Goal: Task Accomplishment & Management: Use online tool/utility

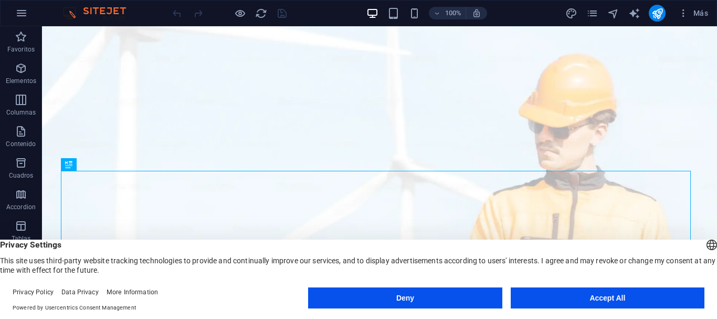
click at [542, 294] on button "Accept All" at bounding box center [608, 297] width 194 height 21
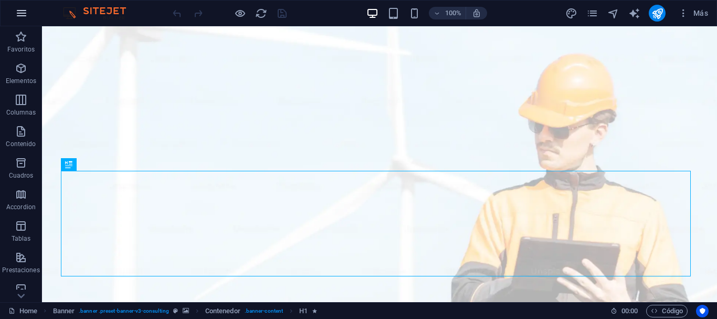
click at [26, 12] on icon "button" at bounding box center [21, 13] width 13 height 13
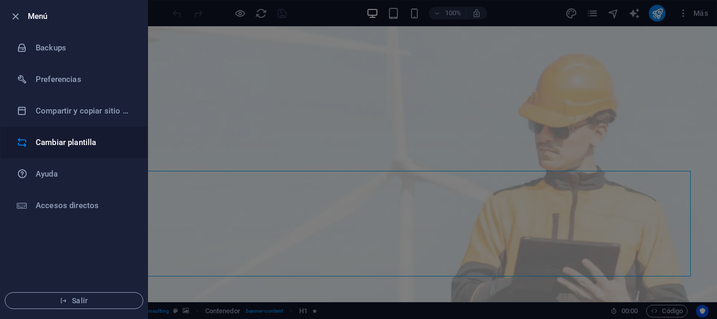
click at [88, 138] on h6 "Cambiar plantilla" at bounding box center [84, 142] width 97 height 13
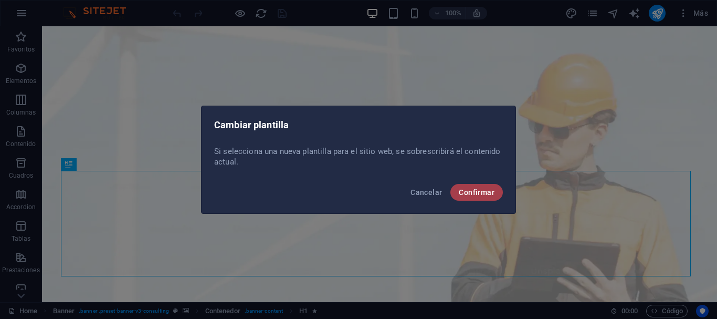
click at [485, 197] on button "Confirmar" at bounding box center [477, 192] width 53 height 17
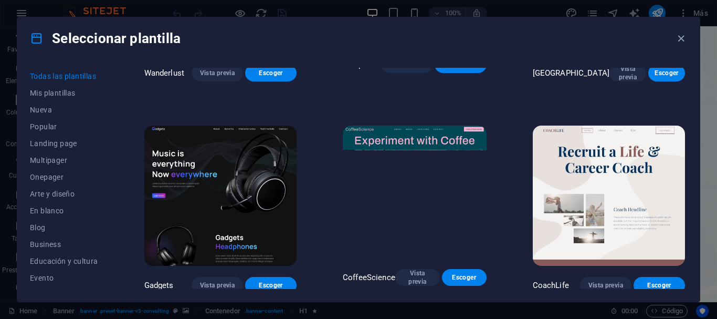
scroll to position [2521, 0]
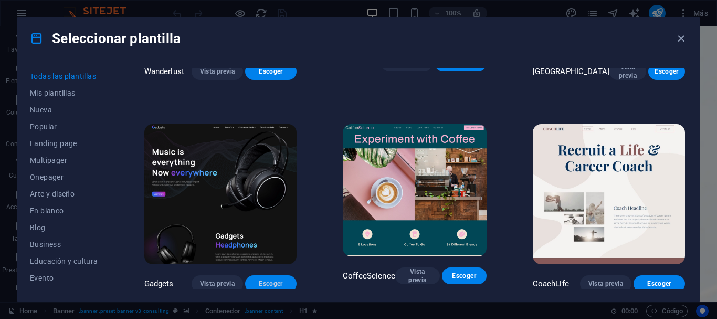
click at [261, 279] on span "Escoger" at bounding box center [271, 283] width 35 height 8
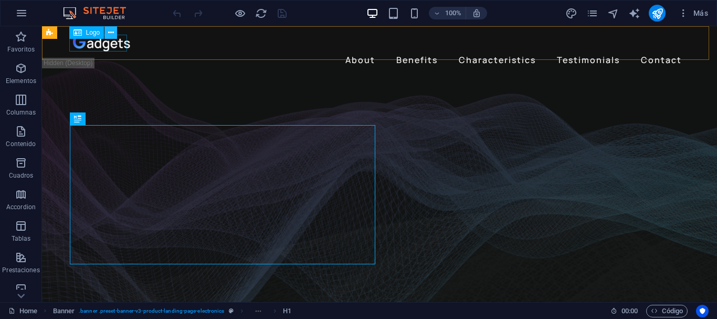
click at [111, 33] on icon at bounding box center [111, 32] width 6 height 11
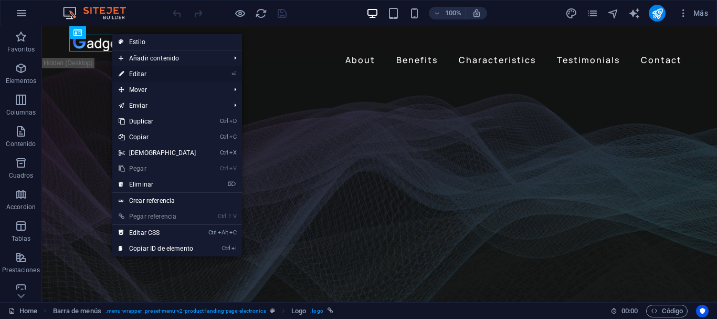
click at [151, 70] on link "⏎ Editar" at bounding box center [157, 74] width 90 height 16
select select "px"
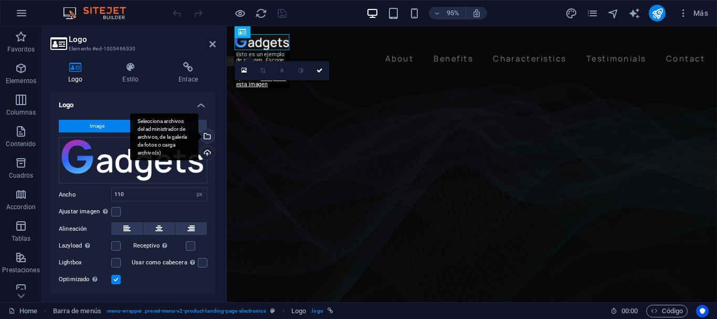
click at [204, 140] on div "Selecciona archivos del administrador de archivos, de la galería de fotos o car…" at bounding box center [207, 137] width 16 height 16
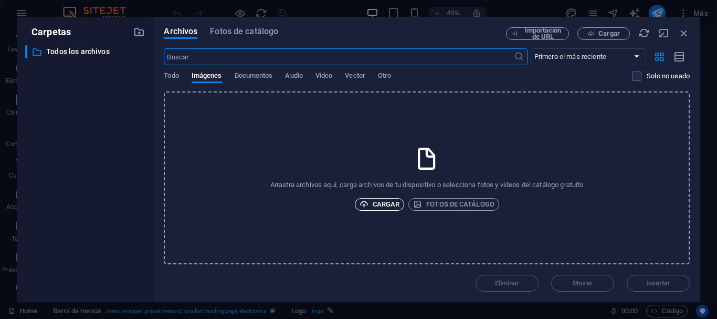
click at [381, 203] on span "Cargar" at bounding box center [380, 204] width 40 height 13
click at [383, 209] on span "Cargar" at bounding box center [380, 204] width 40 height 13
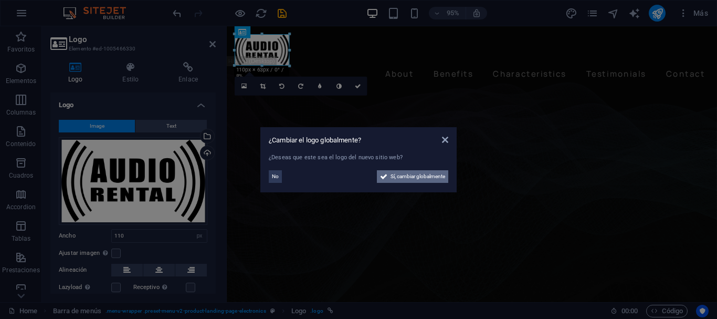
click at [404, 175] on span "Sí, cambiar globalmente" at bounding box center [418, 176] width 55 height 13
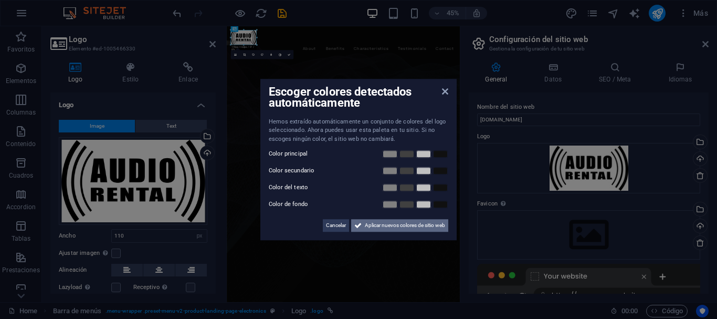
click at [375, 225] on span "Aplicar nuevos colores de sitio web" at bounding box center [405, 225] width 80 height 13
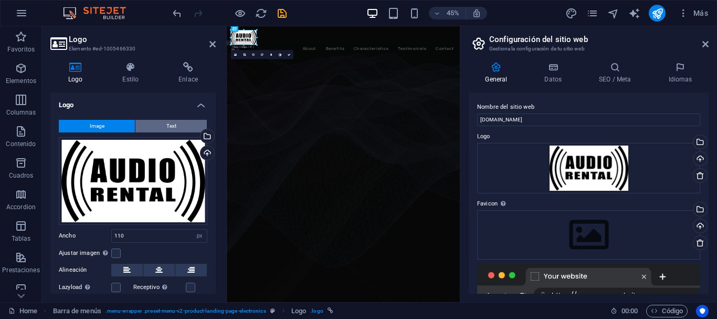
click at [189, 124] on button "Text" at bounding box center [171, 126] width 71 height 13
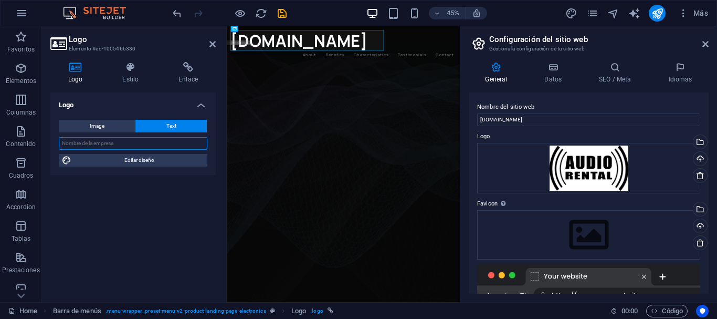
click at [130, 144] on input "text" at bounding box center [133, 143] width 149 height 13
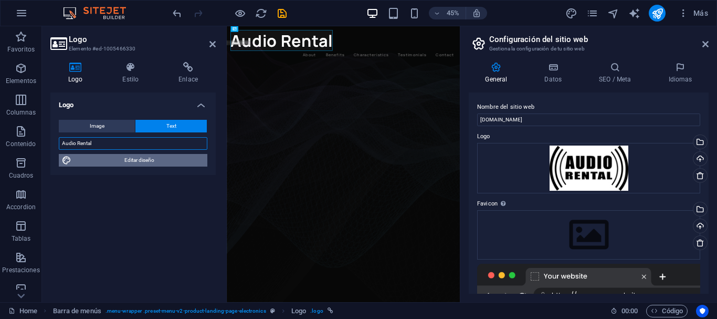
type input "Audio Rental"
click at [130, 163] on span "Editar diseño" at bounding box center [140, 160] width 130 height 13
select select "px"
select select "400"
select select "px"
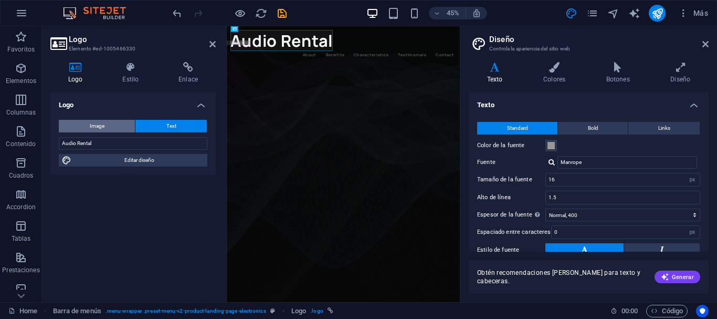
click at [116, 125] on button "Image" at bounding box center [97, 126] width 76 height 13
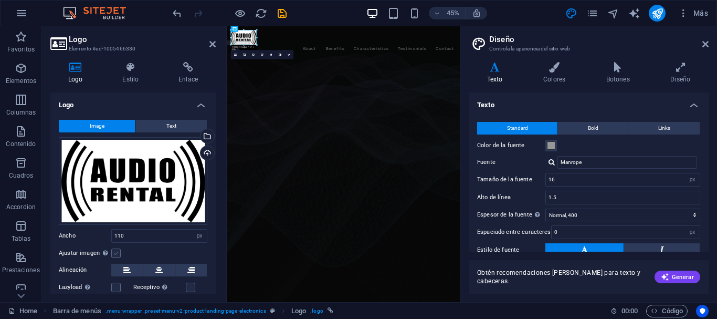
click at [116, 252] on label at bounding box center [115, 252] width 9 height 9
click at [0, 0] on input "Ajustar imagen Ajustar imagen automáticamente a un ancho y alto fijo" at bounding box center [0, 0] width 0 height 0
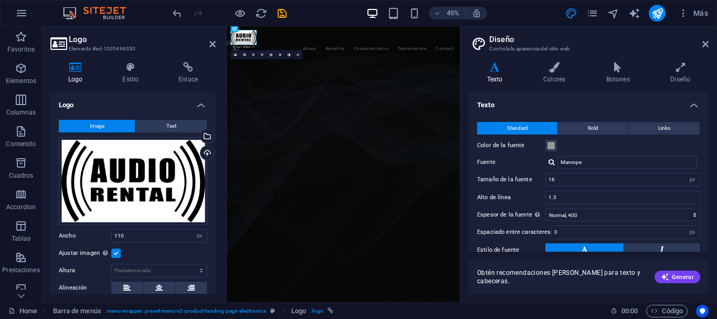
click at [116, 252] on label at bounding box center [115, 252] width 9 height 9
click at [0, 0] on input "Ajustar imagen Ajustar imagen automáticamente a un ancho y alto fijo" at bounding box center [0, 0] width 0 height 0
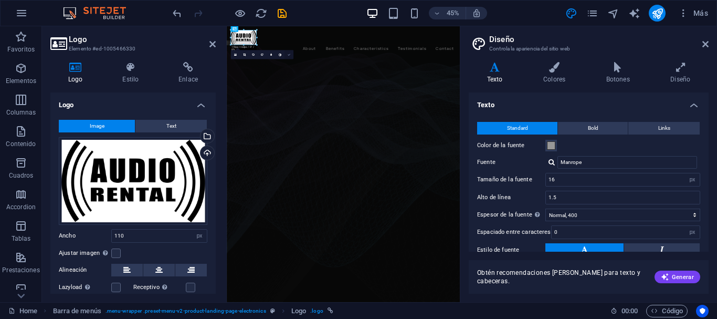
click at [288, 55] on icon at bounding box center [289, 54] width 3 height 3
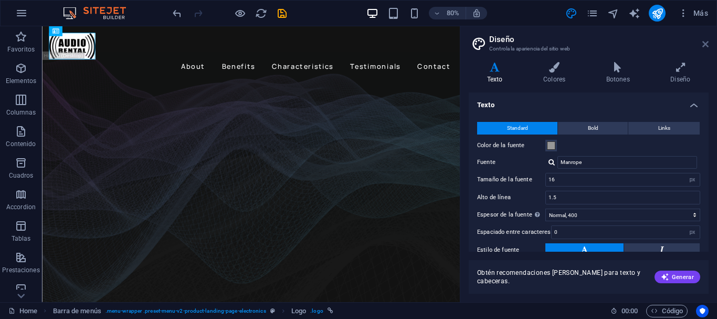
click at [703, 44] on icon at bounding box center [706, 44] width 6 height 8
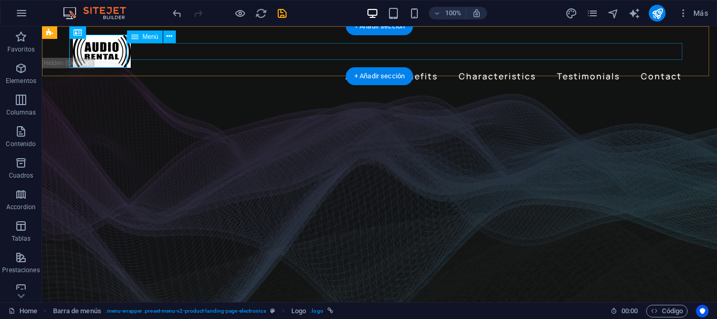
click at [356, 68] on nav "About Benefits Characteristics Testimonials Contact" at bounding box center [379, 76] width 613 height 17
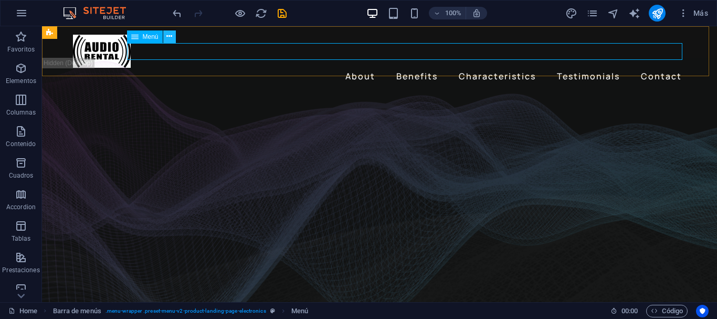
click at [164, 39] on button at bounding box center [169, 36] width 13 height 13
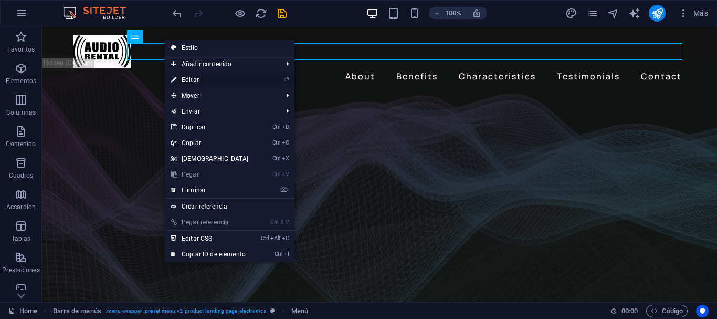
click at [205, 79] on link "⏎ Editar" at bounding box center [210, 80] width 90 height 16
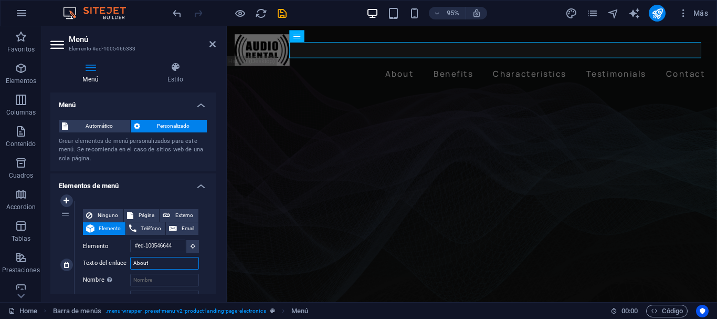
drag, startPoint x: 163, startPoint y: 264, endPoint x: 130, endPoint y: 264, distance: 33.1
click at [130, 264] on div "Texto del enlace About" at bounding box center [141, 263] width 116 height 13
type input "Nosotros"
select select
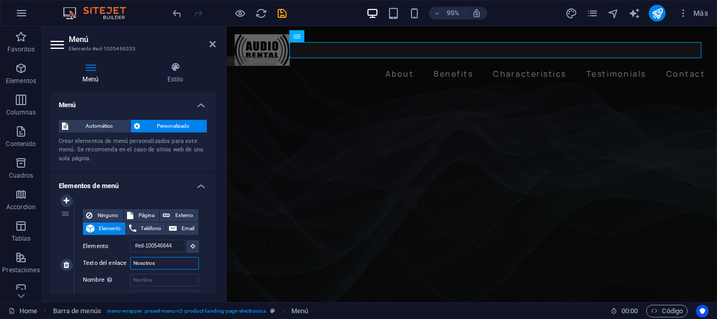
select select
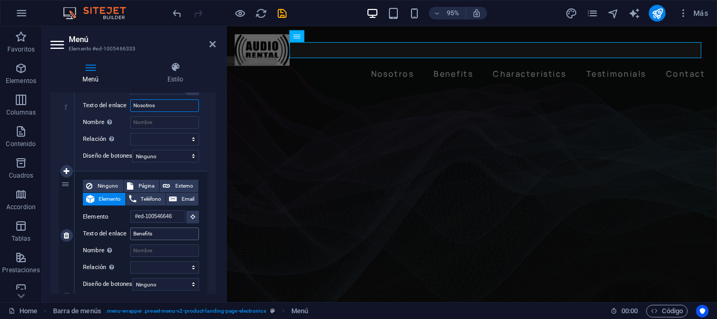
type input "Nosotros"
drag, startPoint x: 158, startPoint y: 235, endPoint x: 132, endPoint y: 235, distance: 26.3
click at [132, 235] on input "Benefits" at bounding box center [164, 233] width 69 height 13
type input "Serv"
select select
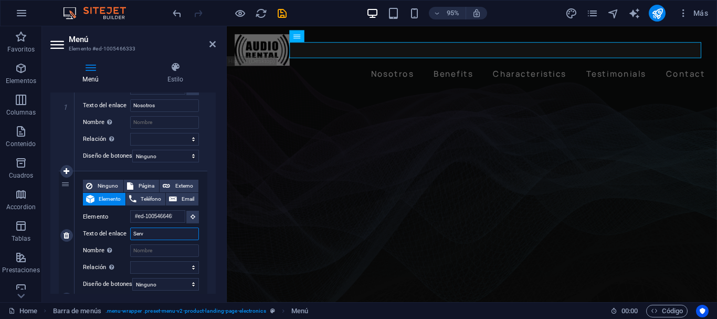
type input "Servi"
select select
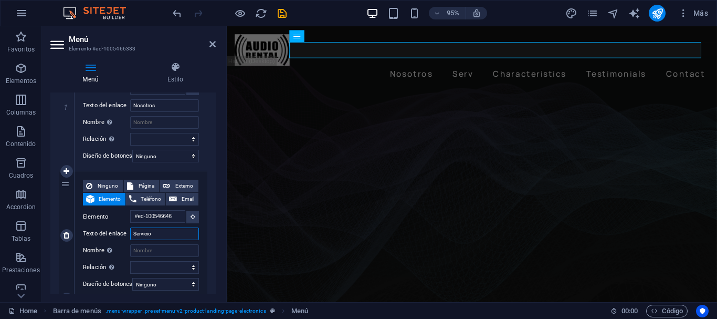
type input "Servicios"
select select
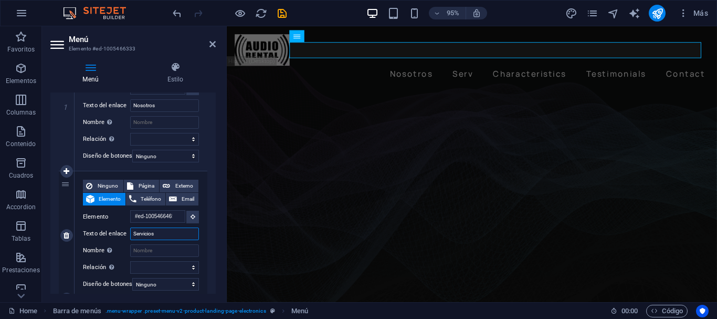
select select
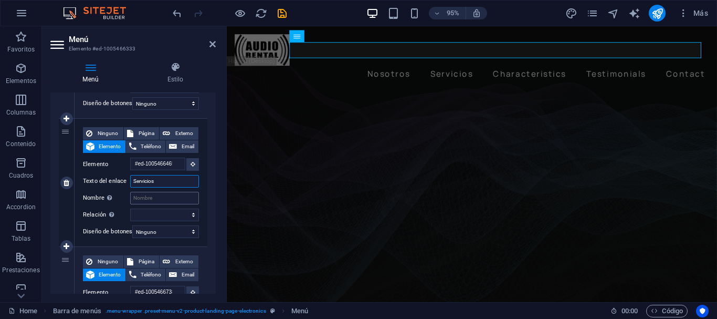
scroll to position [263, 0]
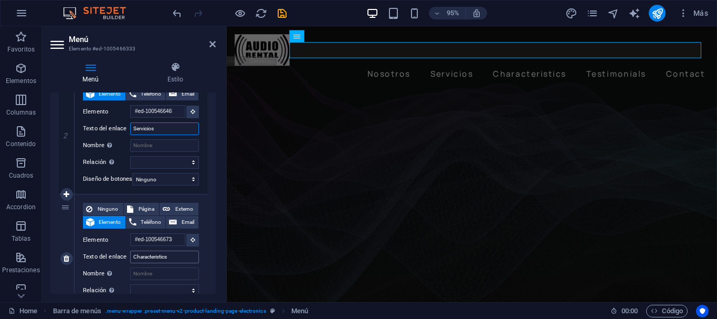
type input "Servicios"
drag, startPoint x: 174, startPoint y: 256, endPoint x: 127, endPoint y: 258, distance: 47.3
click at [127, 258] on div "Texto del enlace Characteristics" at bounding box center [141, 257] width 116 height 13
type input "Galería"
select select
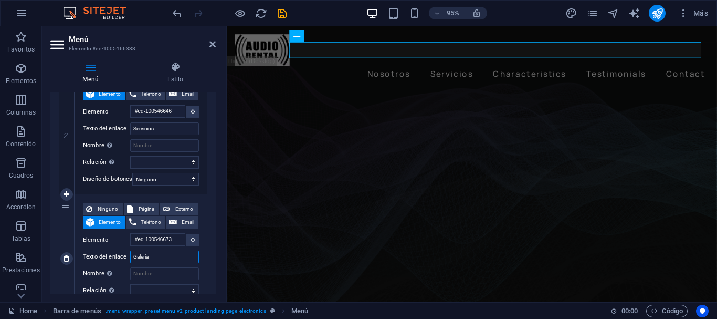
select select
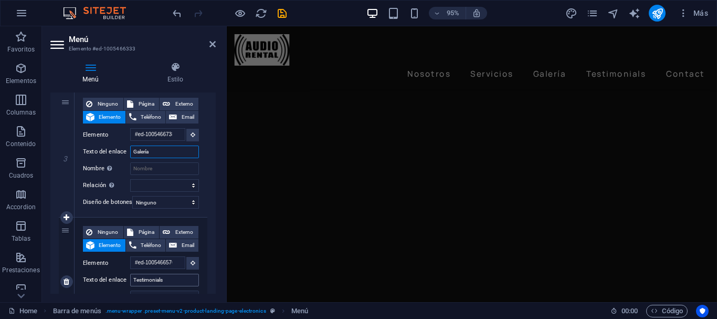
scroll to position [0, 0]
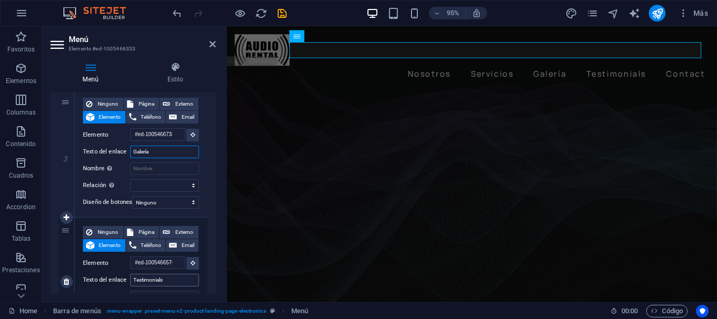
type input "Galería"
drag, startPoint x: 167, startPoint y: 279, endPoint x: 132, endPoint y: 282, distance: 35.3
click at [132, 282] on input "Testimonials" at bounding box center [164, 280] width 69 height 13
type input "Clientes"
select select
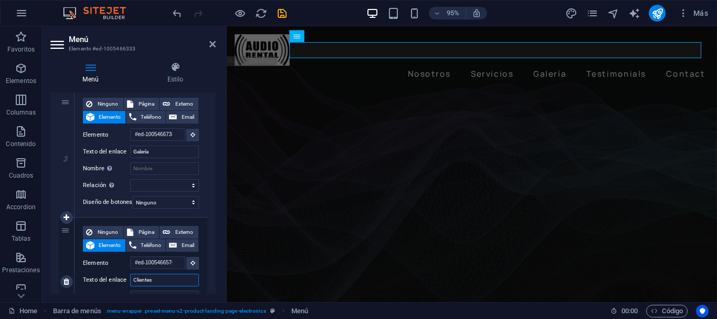
select select
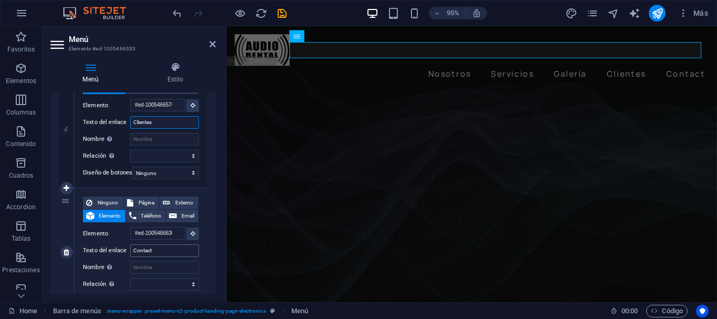
type input "Clientes"
click at [161, 253] on input "Contact" at bounding box center [164, 250] width 69 height 13
type input "Contacto"
select select
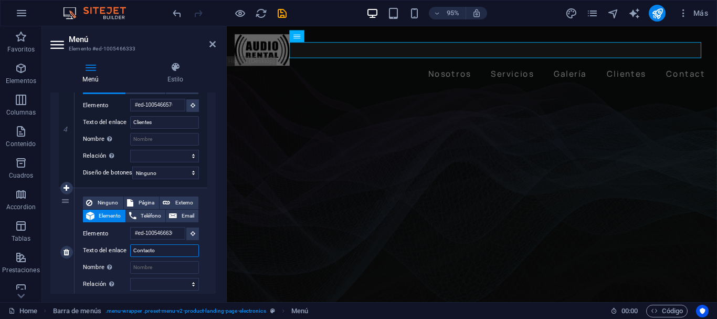
select select
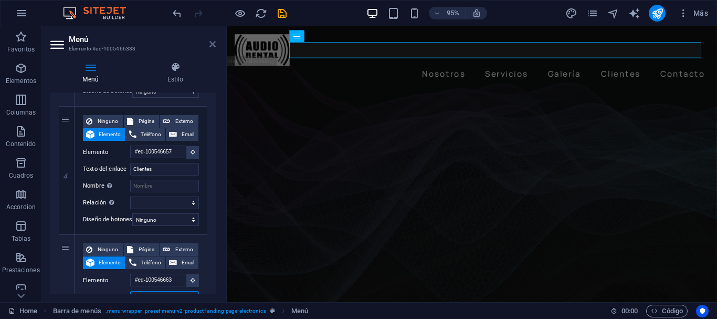
type input "Contacto"
click at [213, 46] on icon at bounding box center [213, 44] width 6 height 8
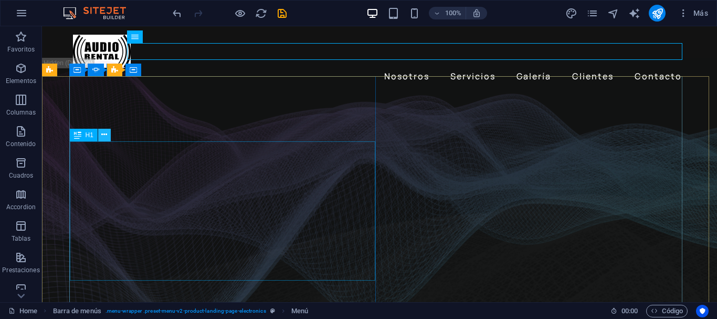
click at [103, 137] on icon at bounding box center [104, 134] width 6 height 11
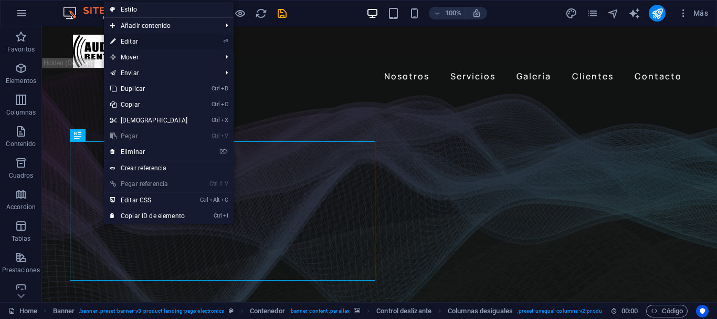
click at [173, 41] on link "⏎ Editar" at bounding box center [149, 42] width 90 height 16
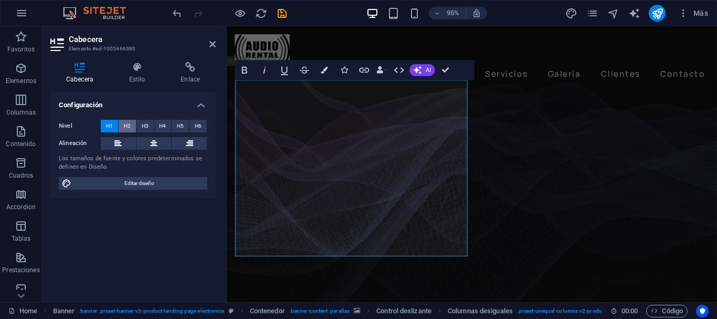
click at [132, 126] on button "H2" at bounding box center [127, 126] width 17 height 13
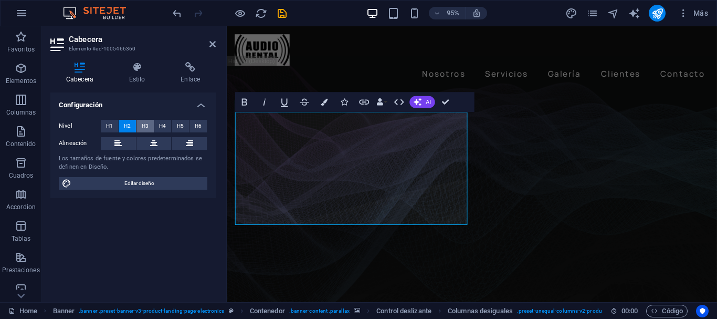
click at [145, 126] on span "H3" at bounding box center [145, 126] width 7 height 13
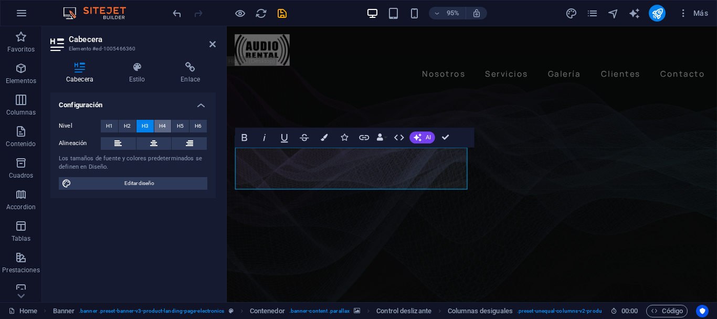
click at [158, 126] on button "H4" at bounding box center [162, 126] width 17 height 13
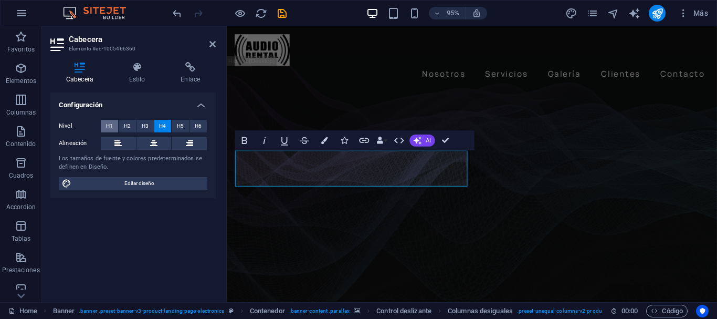
click at [108, 125] on span "H1" at bounding box center [109, 126] width 7 height 13
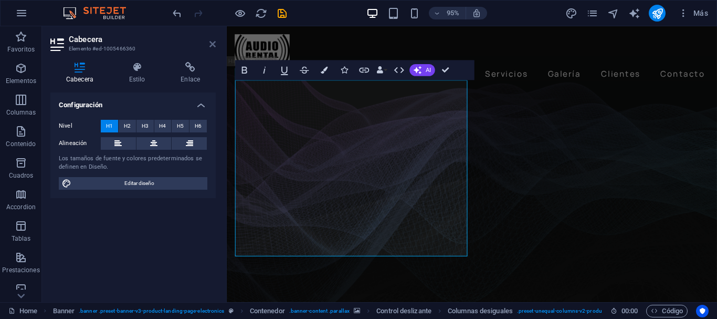
click at [211, 44] on icon at bounding box center [213, 44] width 6 height 8
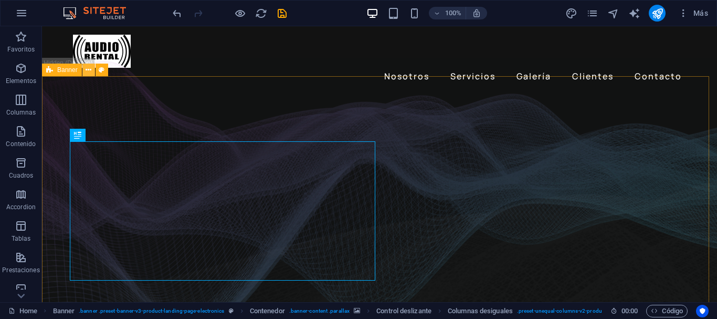
click at [88, 69] on icon at bounding box center [89, 70] width 6 height 11
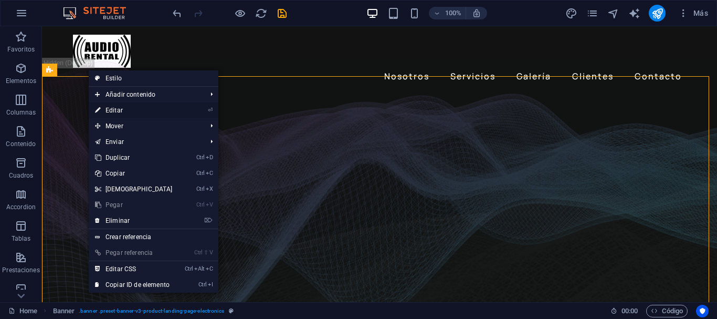
click at [122, 109] on link "⏎ Editar" at bounding box center [134, 110] width 90 height 16
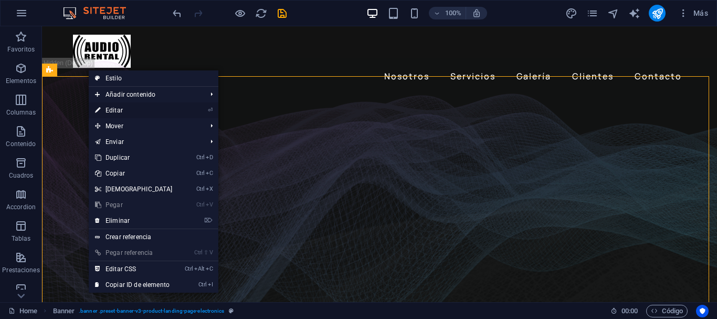
select select "vh"
select select "banner"
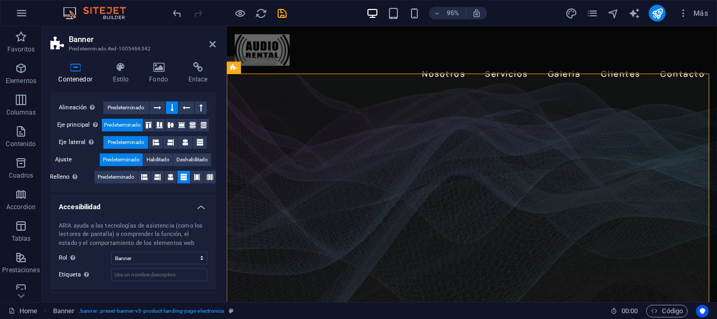
scroll to position [131, 0]
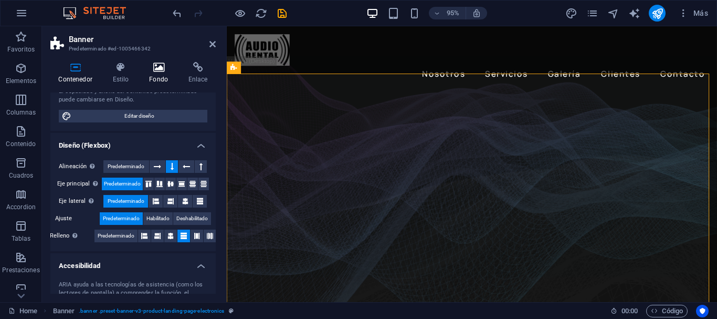
click at [147, 78] on h4 "Fondo" at bounding box center [160, 73] width 39 height 22
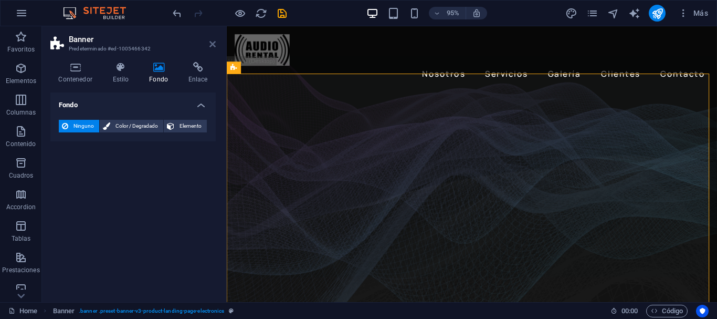
drag, startPoint x: 214, startPoint y: 42, endPoint x: 165, endPoint y: 20, distance: 52.9
click at [214, 42] on icon at bounding box center [213, 44] width 6 height 8
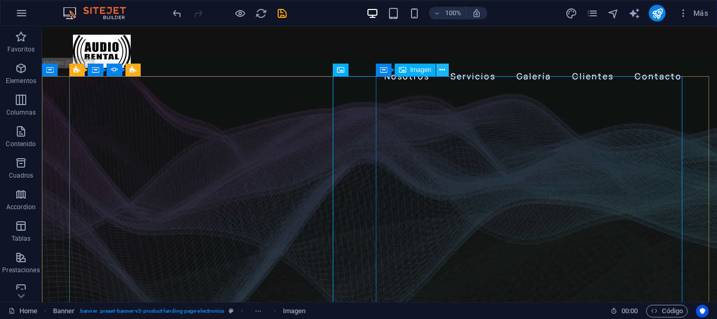
click at [445, 72] on icon at bounding box center [443, 70] width 6 height 11
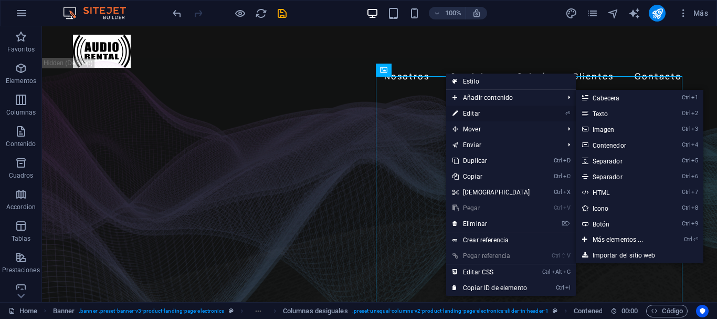
click at [464, 112] on link "⏎ Editar" at bounding box center [491, 114] width 90 height 16
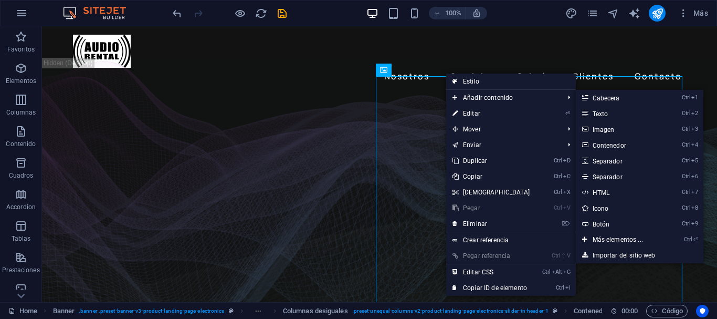
select select "px"
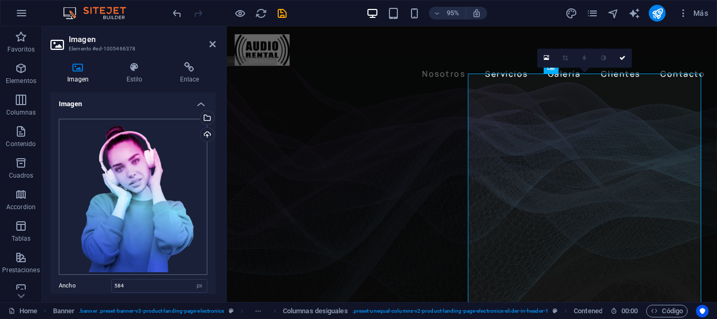
scroll to position [0, 0]
click at [213, 46] on icon at bounding box center [213, 44] width 6 height 8
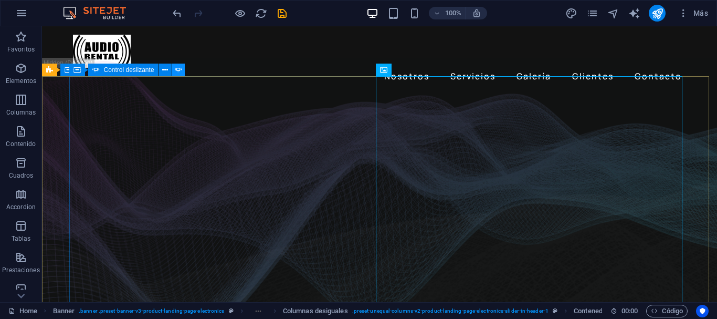
click at [177, 71] on icon at bounding box center [178, 70] width 7 height 11
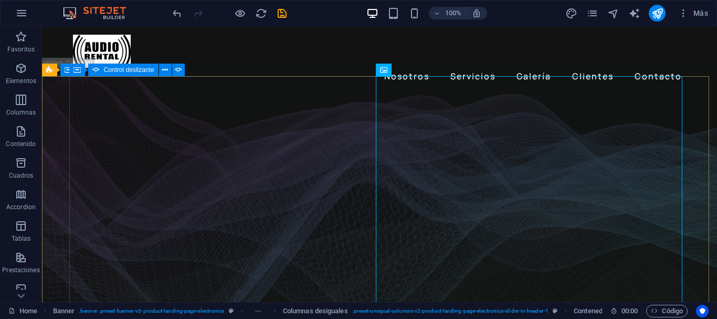
select select "fade"
select select "ms"
select select "s"
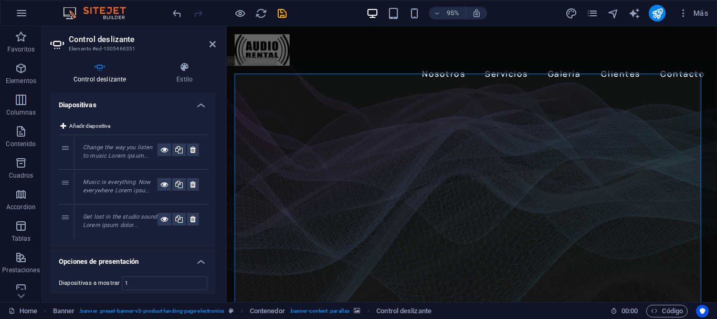
click at [120, 150] on em "Change the way you listen to music Lorem ipsum..." at bounding box center [117, 152] width 69 height 16
click at [161, 152] on icon at bounding box center [164, 149] width 7 height 13
click at [161, 151] on icon at bounding box center [164, 149] width 7 height 13
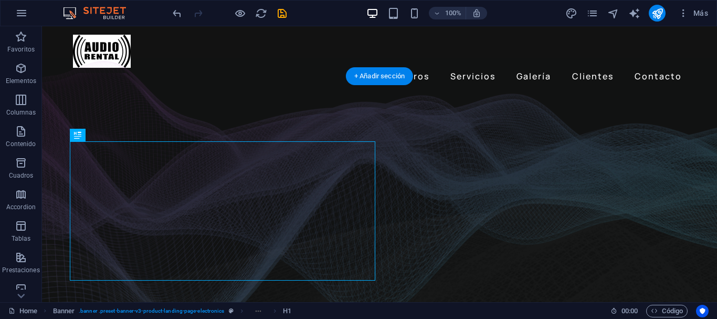
drag, startPoint x: 288, startPoint y: 168, endPoint x: 271, endPoint y: 132, distance: 39.7
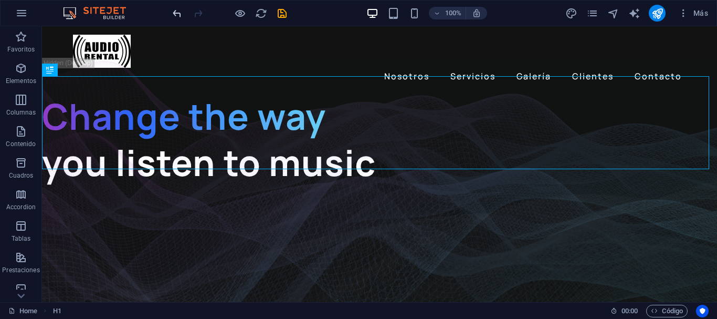
click at [178, 17] on icon "undo" at bounding box center [177, 13] width 12 height 12
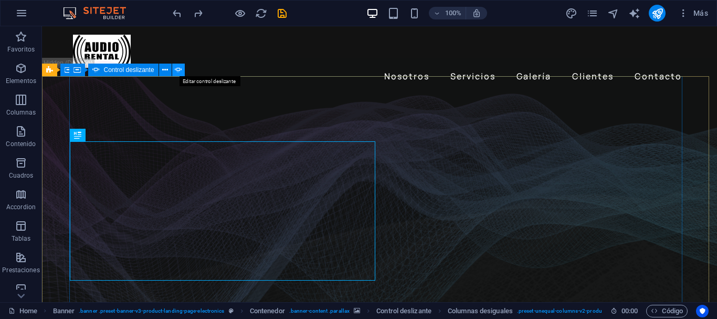
click at [181, 70] on icon at bounding box center [178, 70] width 7 height 11
select select "fade"
select select "ms"
select select "s"
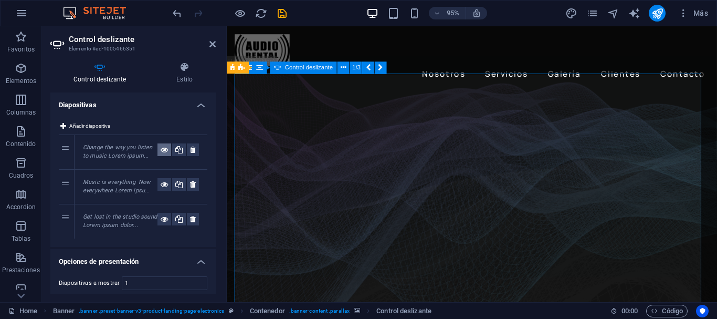
click at [161, 149] on icon at bounding box center [164, 149] width 7 height 13
click at [185, 74] on h4 "Estilo" at bounding box center [184, 73] width 63 height 22
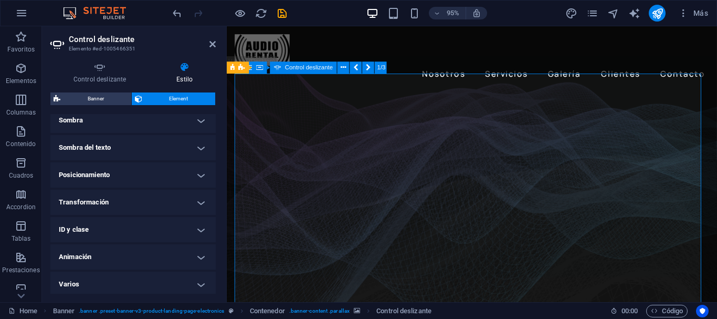
scroll to position [273, 0]
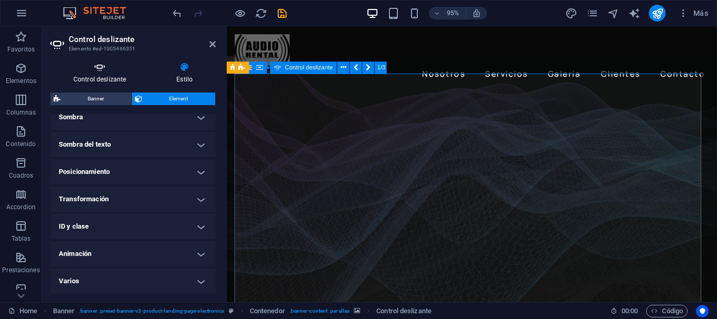
click at [100, 77] on h4 "Control deslizante" at bounding box center [101, 73] width 103 height 22
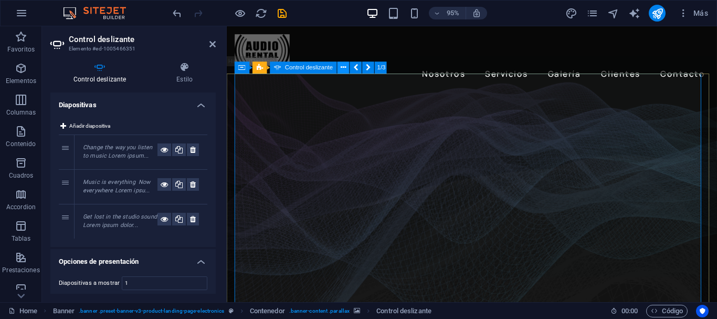
click at [346, 64] on icon at bounding box center [343, 68] width 5 height 11
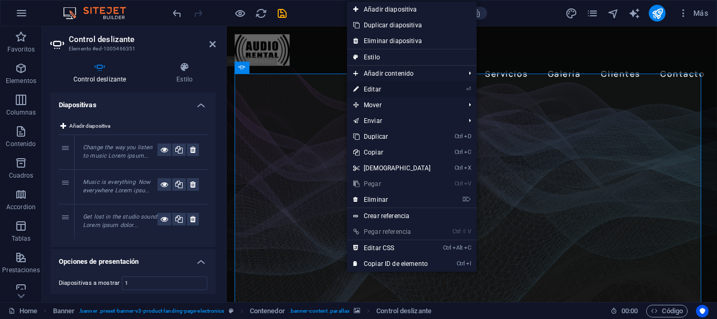
click at [383, 87] on link "⏎ Editar" at bounding box center [392, 89] width 90 height 16
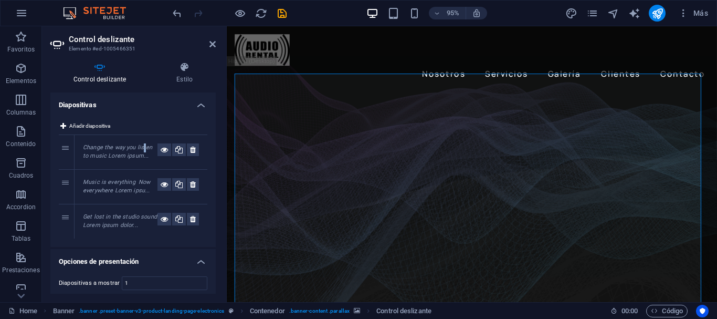
click at [144, 148] on em "Change the way you listen to music Lorem ipsum..." at bounding box center [117, 152] width 69 height 16
click at [136, 148] on em "Change the way you listen to music Lorem ipsum..." at bounding box center [117, 152] width 69 height 16
click at [138, 152] on div "Change the way you listen to music Lorem ipsum..." at bounding box center [120, 151] width 75 height 17
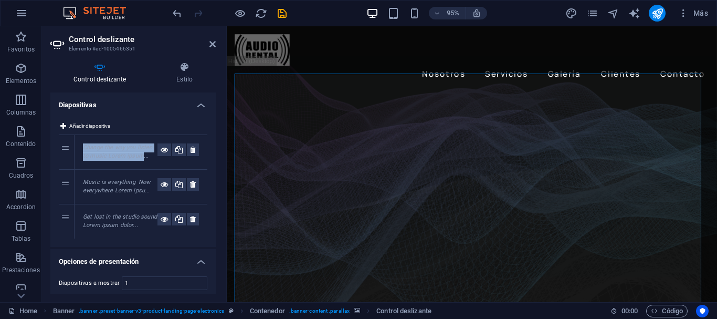
drag, startPoint x: 141, startPoint y: 155, endPoint x: 83, endPoint y: 146, distance: 58.5
click at [83, 146] on em "Change the way you listen to music Lorem ipsum..." at bounding box center [117, 152] width 69 height 16
drag, startPoint x: 65, startPoint y: 150, endPoint x: 62, endPoint y: 155, distance: 5.4
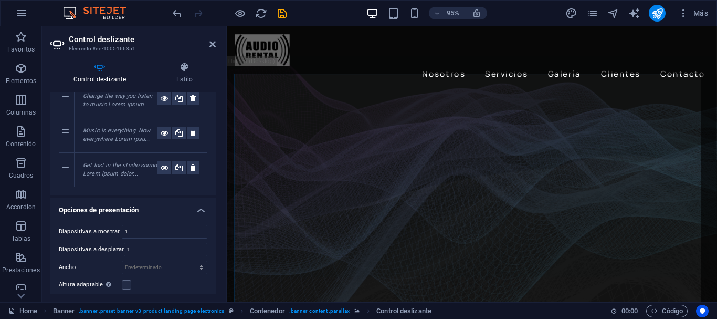
scroll to position [0, 0]
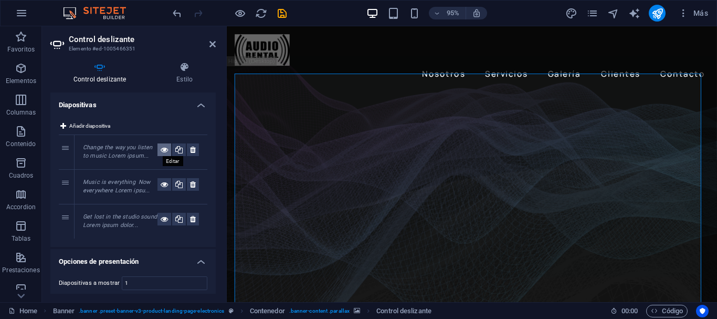
click at [161, 149] on icon at bounding box center [164, 149] width 7 height 13
click at [304, 69] on icon at bounding box center [300, 68] width 5 height 11
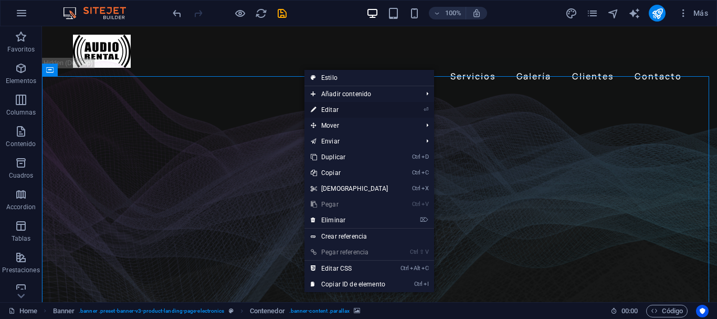
click at [333, 108] on link "⏎ Editar" at bounding box center [350, 110] width 90 height 16
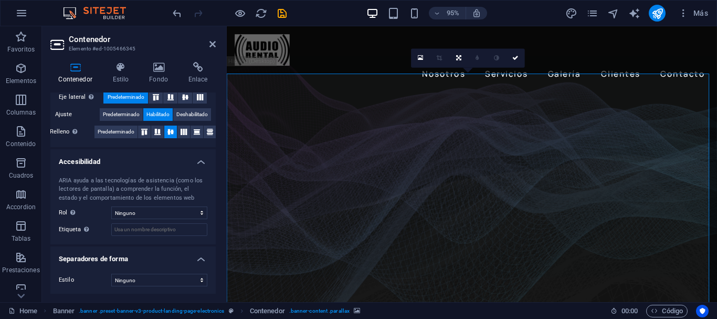
scroll to position [218, 0]
click at [145, 67] on icon at bounding box center [158, 67] width 35 height 11
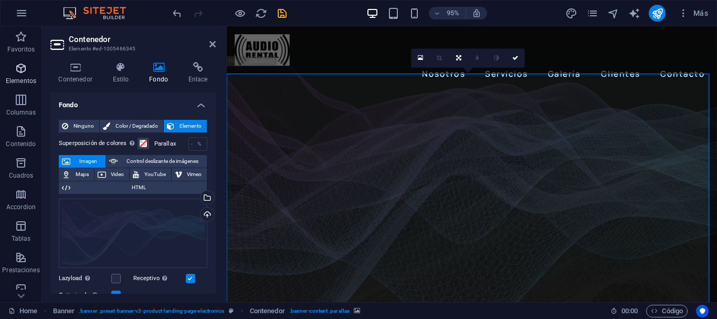
click at [28, 79] on p "Elementos" at bounding box center [21, 81] width 30 height 8
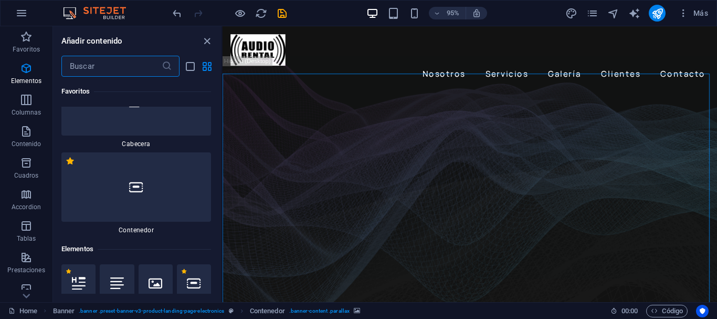
scroll to position [0, 0]
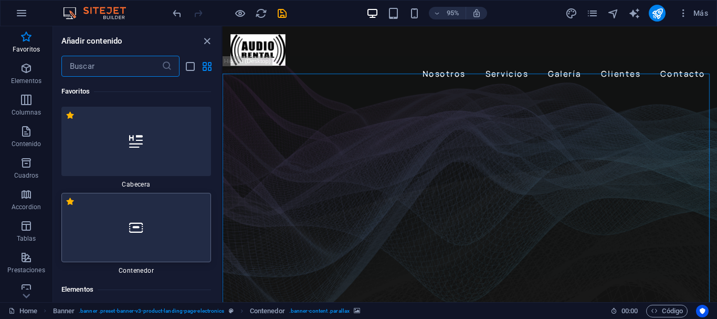
click at [179, 211] on div at bounding box center [136, 227] width 150 height 69
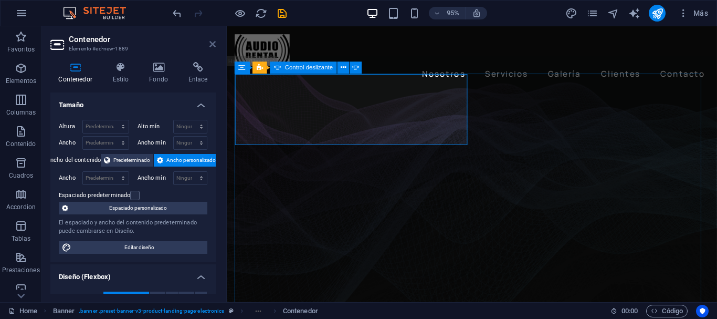
click at [213, 47] on icon at bounding box center [213, 44] width 6 height 8
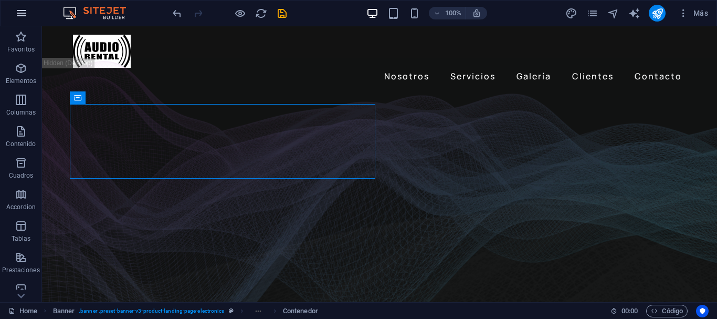
click at [18, 12] on icon "button" at bounding box center [21, 13] width 13 height 13
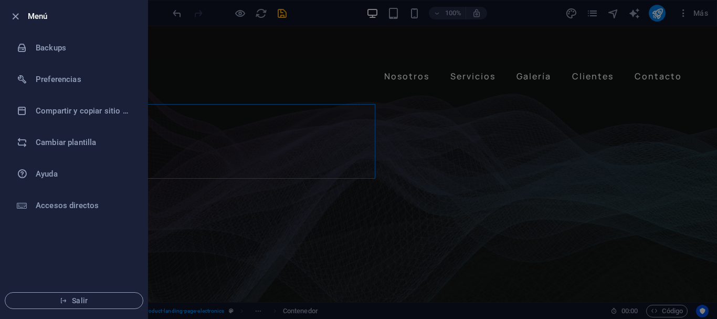
click at [194, 52] on div at bounding box center [358, 159] width 717 height 319
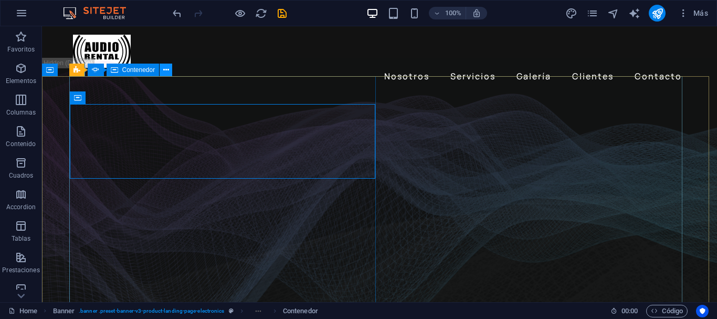
click at [162, 71] on button at bounding box center [166, 70] width 13 height 13
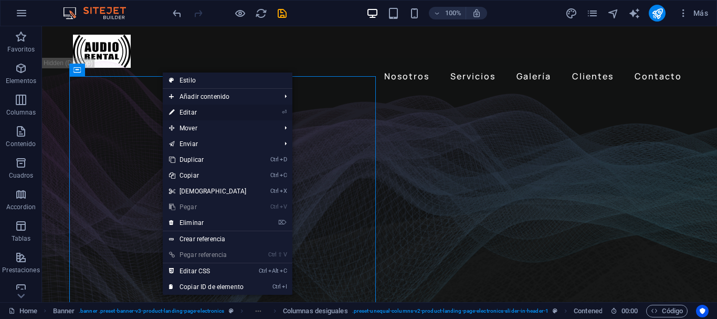
click at [208, 113] on link "⏎ Editar" at bounding box center [208, 113] width 90 height 16
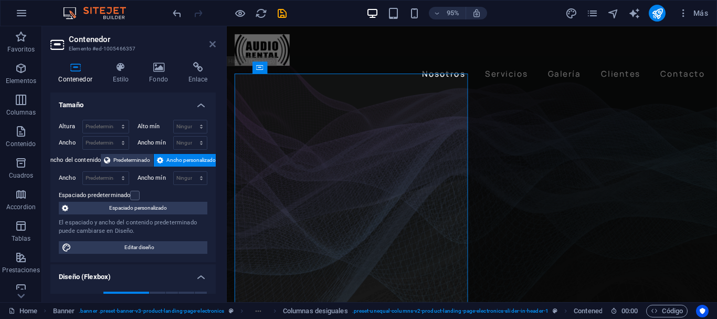
click at [210, 43] on icon at bounding box center [213, 44] width 6 height 8
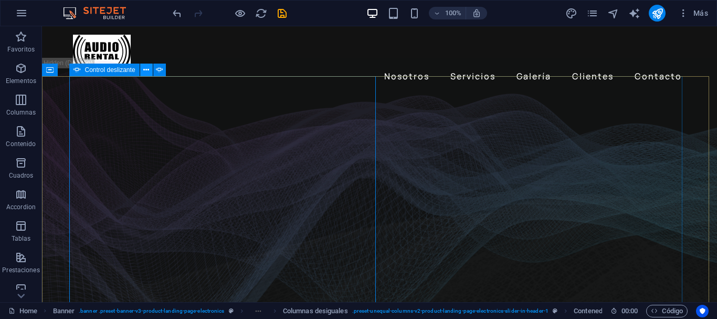
click at [149, 69] on icon at bounding box center [146, 70] width 6 height 11
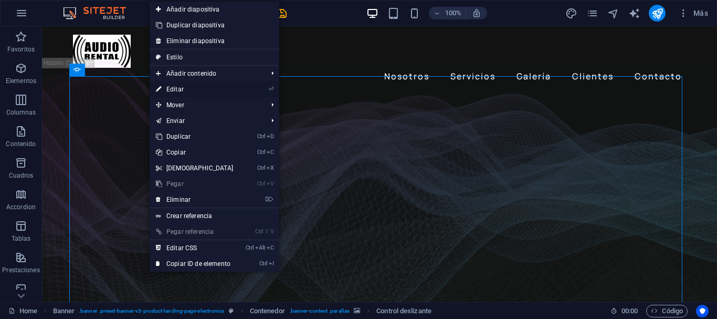
click at [185, 89] on link "⏎ Editar" at bounding box center [195, 89] width 90 height 16
select select "fade"
select select "ms"
select select "s"
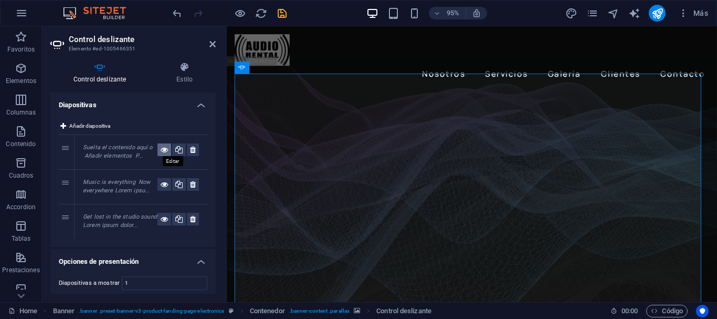
click at [163, 149] on icon at bounding box center [164, 149] width 7 height 13
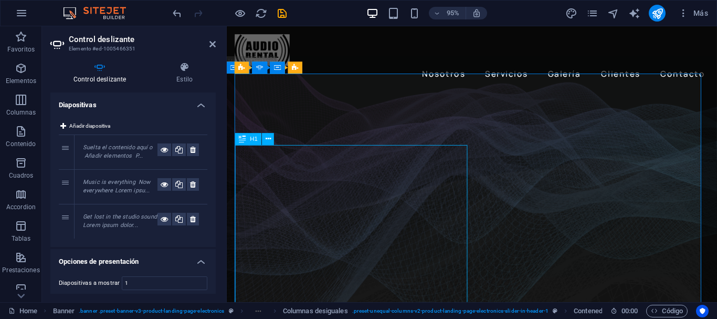
scroll to position [53, 0]
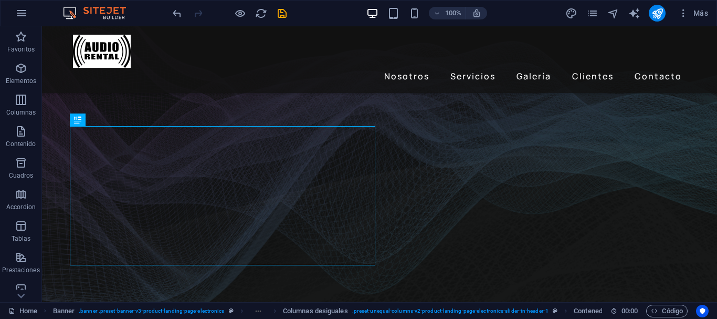
drag, startPoint x: 155, startPoint y: 261, endPoint x: 289, endPoint y: 202, distance: 146.5
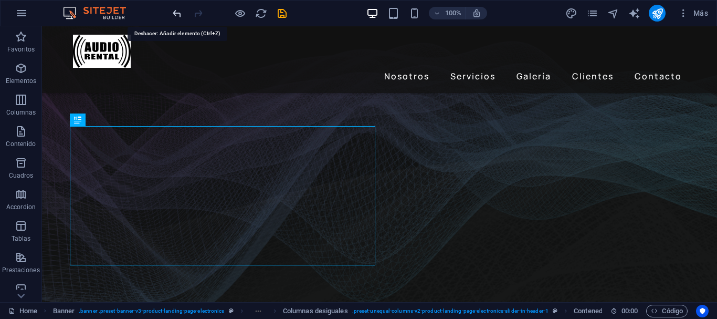
click at [175, 14] on icon "undo" at bounding box center [177, 13] width 12 height 12
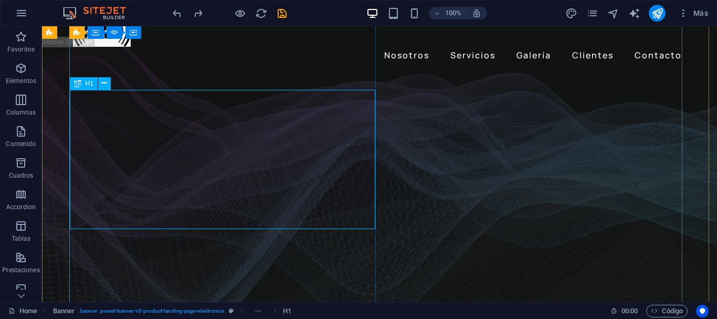
scroll to position [0, 0]
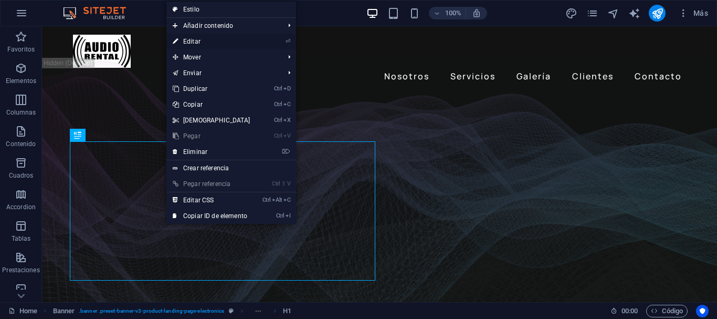
click at [214, 43] on link "⏎ Editar" at bounding box center [211, 42] width 90 height 16
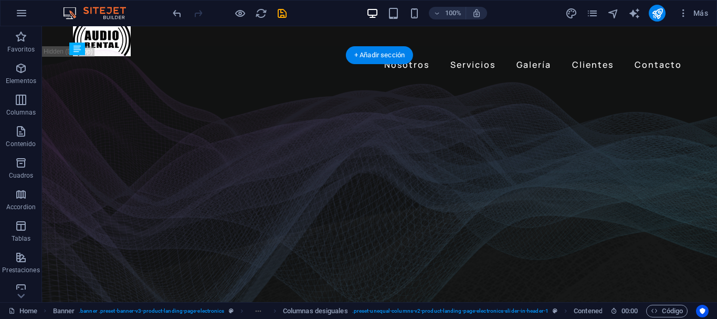
drag, startPoint x: 258, startPoint y: 266, endPoint x: 173, endPoint y: 265, distance: 85.1
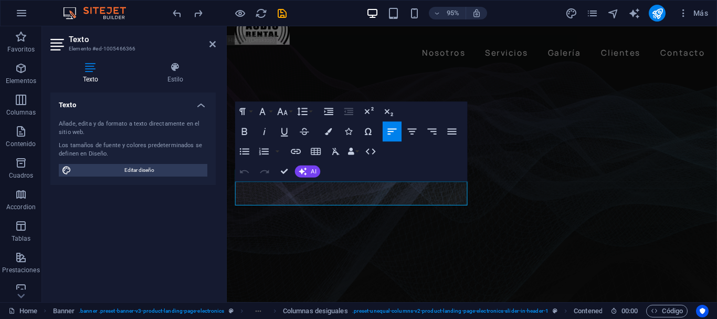
drag, startPoint x: 440, startPoint y: 211, endPoint x: 232, endPoint y: 201, distance: 207.7
drag, startPoint x: 428, startPoint y: 207, endPoint x: 238, endPoint y: 196, distance: 189.4
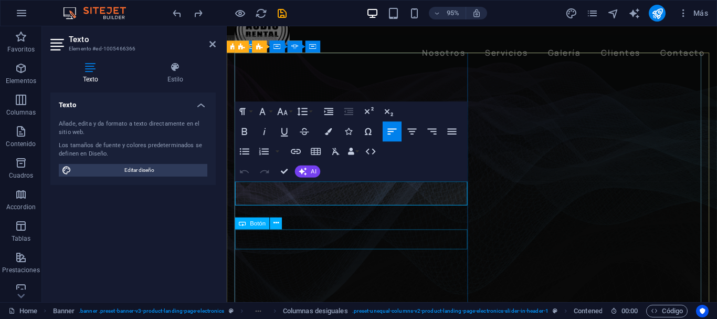
scroll to position [28, 0]
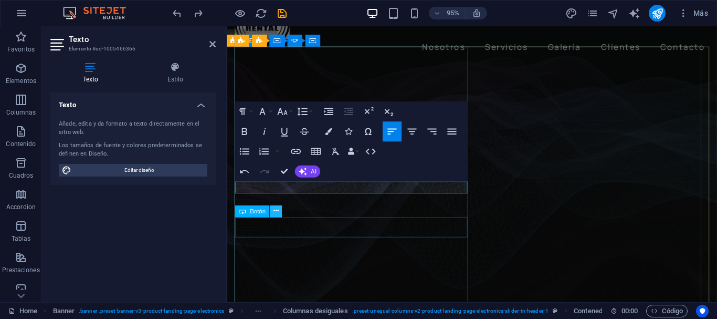
click at [277, 213] on icon at bounding box center [276, 211] width 5 height 11
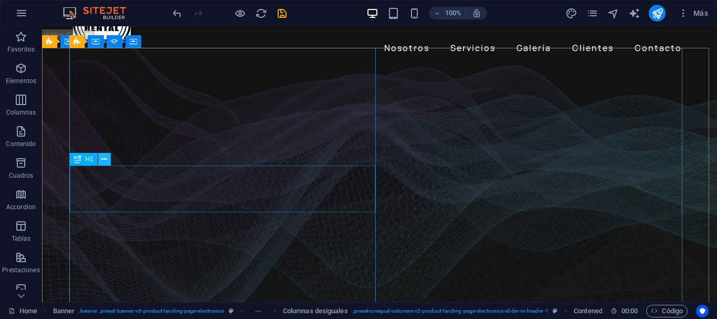
click at [102, 161] on icon at bounding box center [104, 159] width 6 height 11
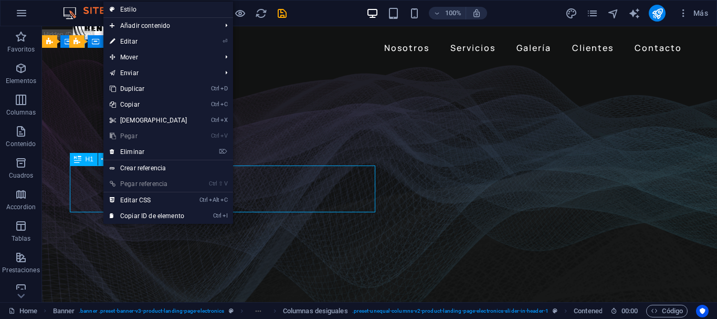
click at [89, 163] on div "H1" at bounding box center [84, 159] width 28 height 13
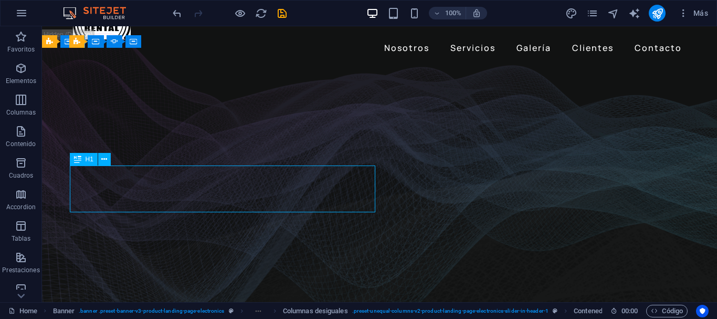
click at [79, 161] on icon at bounding box center [77, 159] width 7 height 13
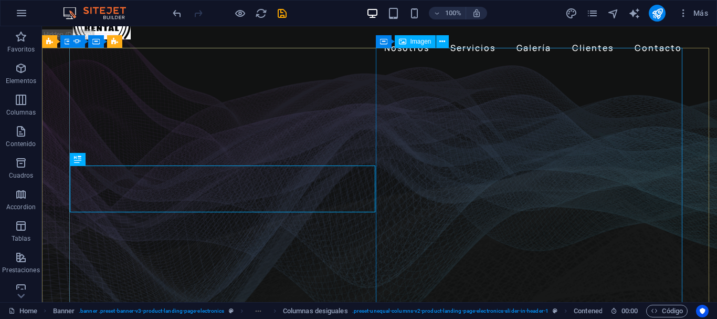
click at [428, 44] on span "Imagen" at bounding box center [421, 41] width 21 height 6
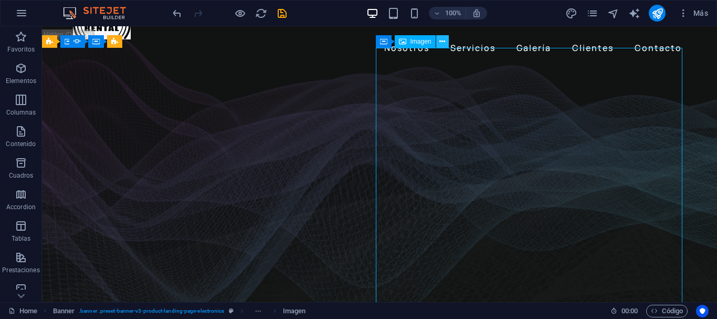
click at [441, 41] on icon at bounding box center [443, 41] width 6 height 11
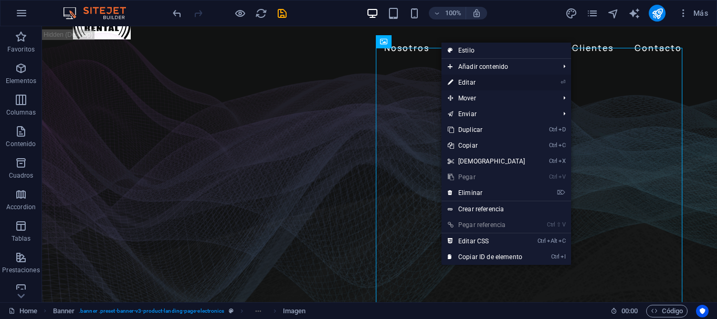
click at [471, 80] on link "⏎ Editar" at bounding box center [487, 83] width 90 height 16
select select "px"
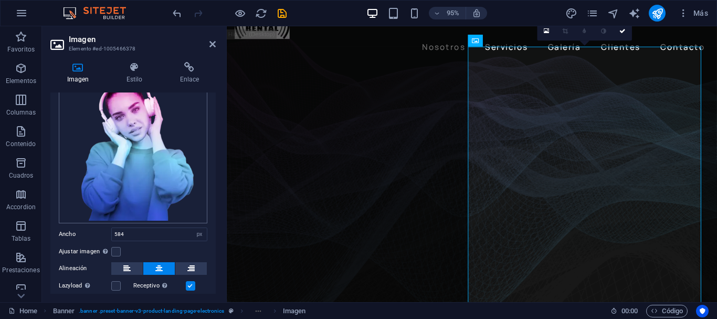
scroll to position [0, 0]
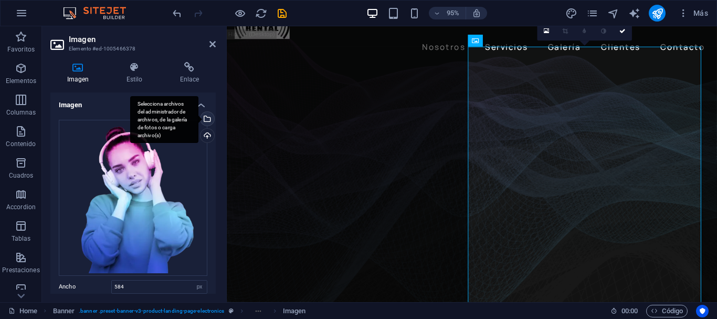
click at [209, 120] on div "Selecciona archivos del administrador de archivos, de la galería de fotos o car…" at bounding box center [207, 120] width 16 height 16
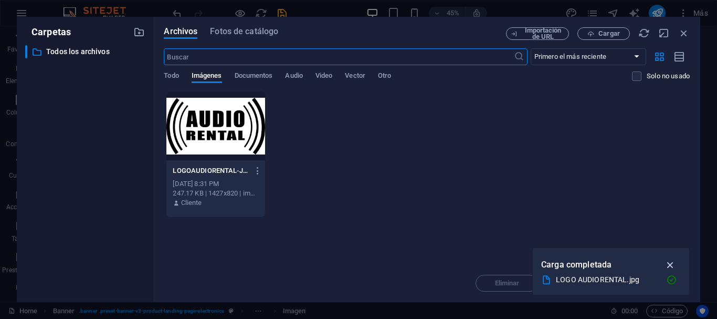
click at [670, 262] on icon "button" at bounding box center [671, 265] width 12 height 12
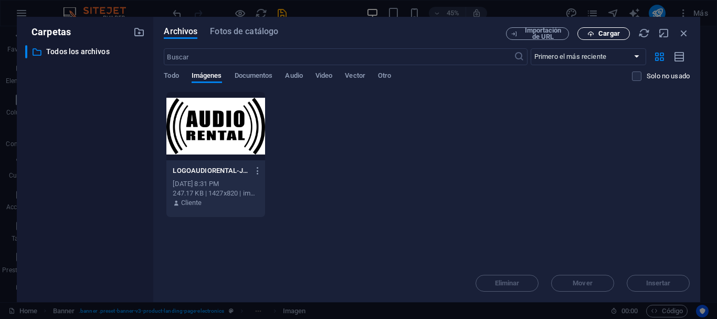
click at [601, 34] on span "Cargar" at bounding box center [610, 33] width 22 height 6
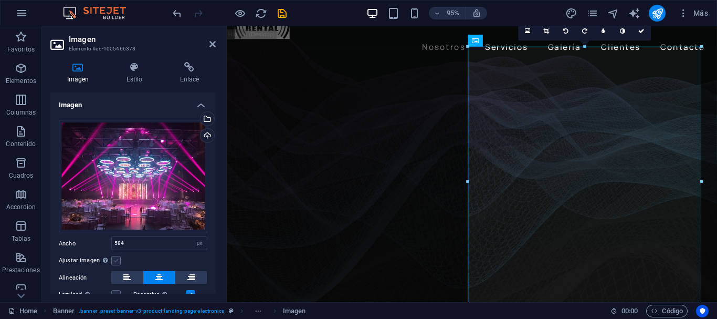
click at [120, 259] on label at bounding box center [115, 260] width 9 height 9
click at [0, 0] on input "Ajustar imagen Ajustar imagen automáticamente a un ancho y alto fijo" at bounding box center [0, 0] width 0 height 0
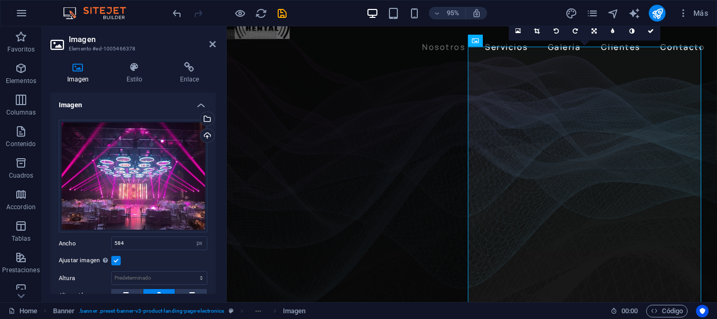
scroll to position [53, 0]
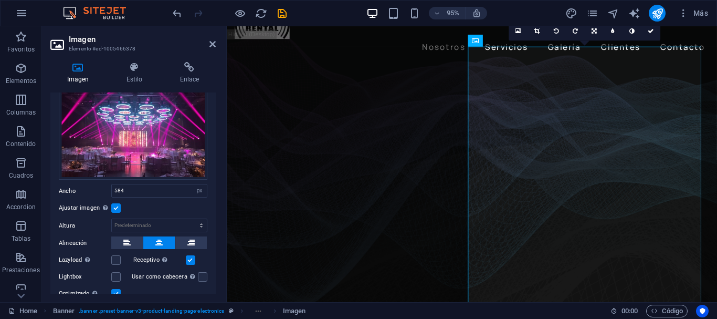
click at [116, 203] on label at bounding box center [115, 207] width 9 height 9
click at [0, 0] on input "Ajustar imagen Ajustar imagen automáticamente a un ancho y alto fijo" at bounding box center [0, 0] width 0 height 0
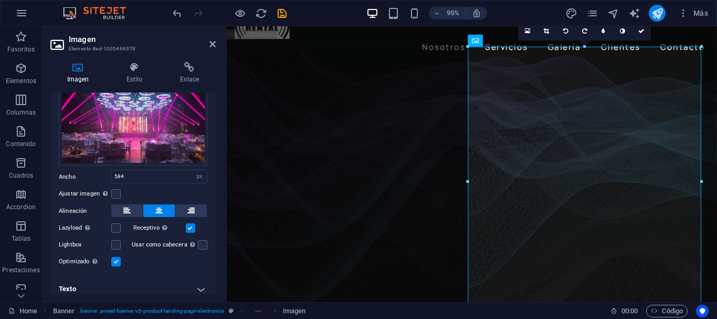
scroll to position [73, 0]
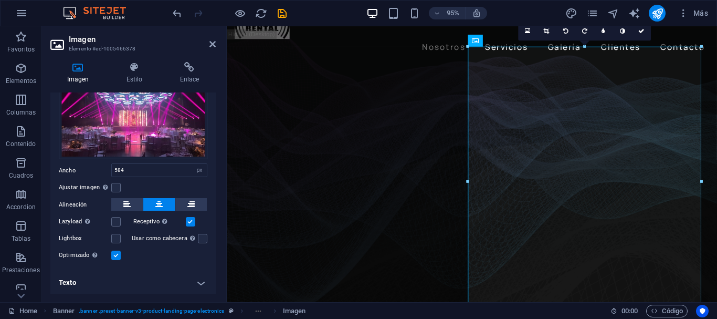
click at [119, 254] on label at bounding box center [115, 255] width 9 height 9
click at [0, 0] on input "Optimizado Las imágenes se comprimen para así mejorar la velocidad de las págin…" at bounding box center [0, 0] width 0 height 0
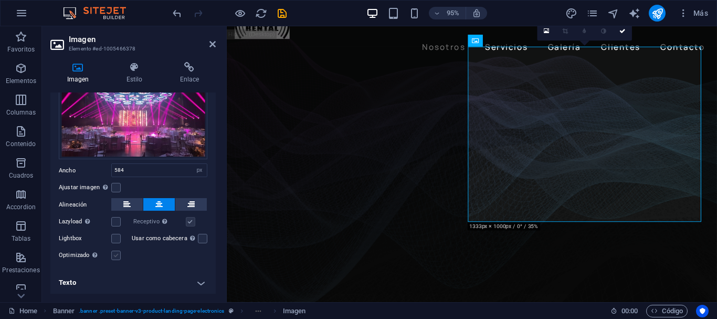
click at [117, 254] on label at bounding box center [115, 255] width 9 height 9
click at [0, 0] on input "Optimizado Las imágenes se comprimen para así mejorar la velocidad de las págin…" at bounding box center [0, 0] width 0 height 0
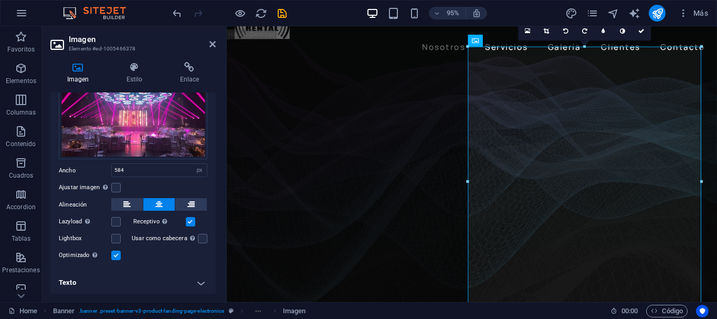
scroll to position [20, 0]
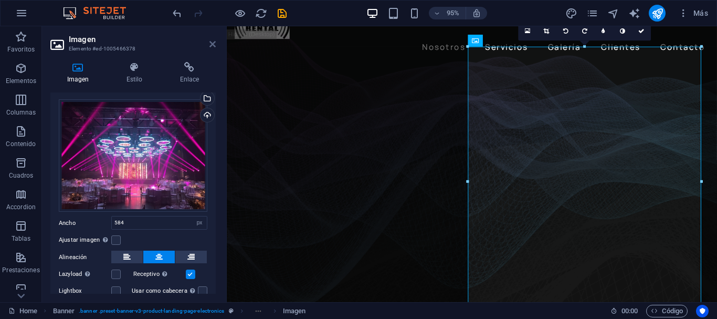
click at [215, 46] on icon at bounding box center [213, 44] width 6 height 8
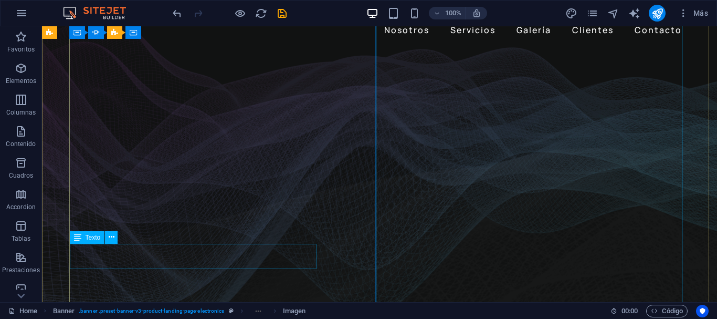
scroll to position [28, 0]
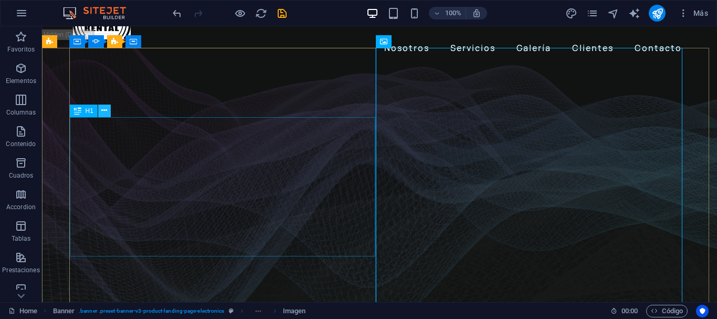
click at [101, 112] on icon at bounding box center [104, 110] width 6 height 11
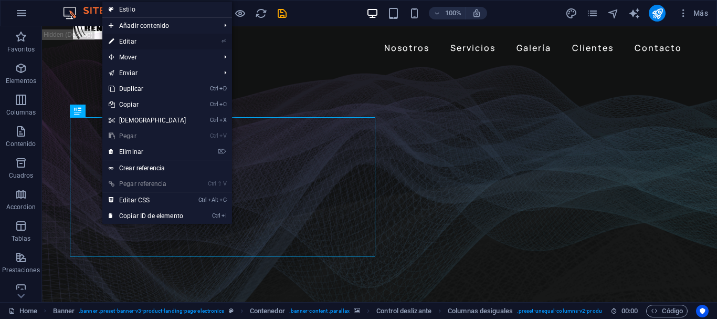
click at [160, 41] on link "⏎ Editar" at bounding box center [147, 42] width 90 height 16
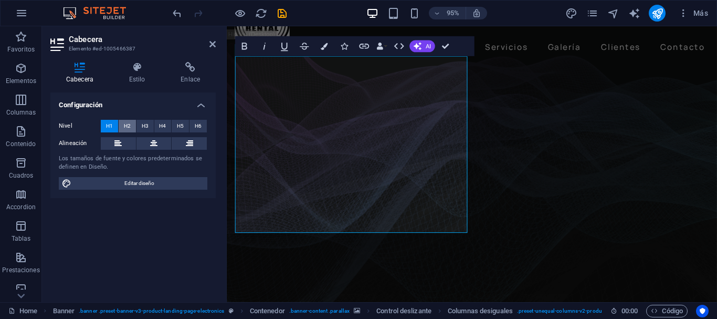
click at [127, 127] on span "H2" at bounding box center [127, 126] width 7 height 13
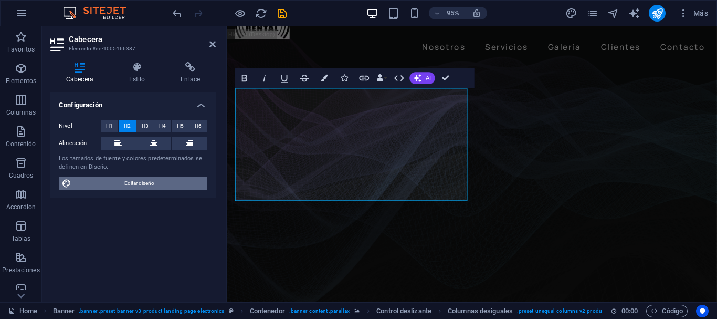
click at [131, 182] on span "Editar diseño" at bounding box center [140, 183] width 130 height 13
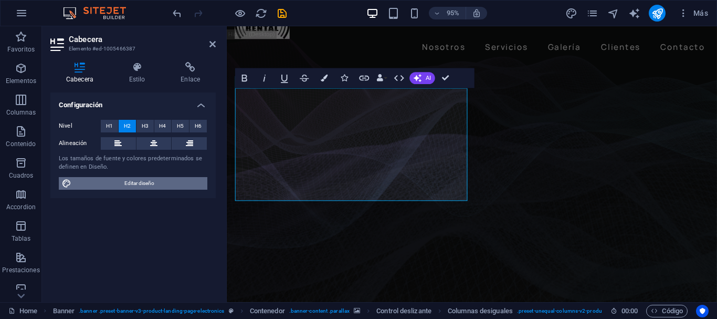
select select "px"
select select "400"
select select "px"
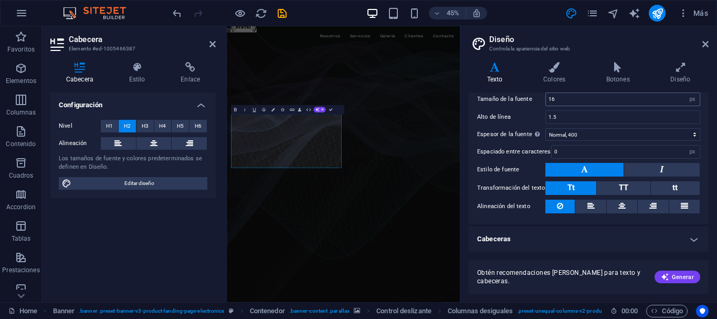
scroll to position [0, 0]
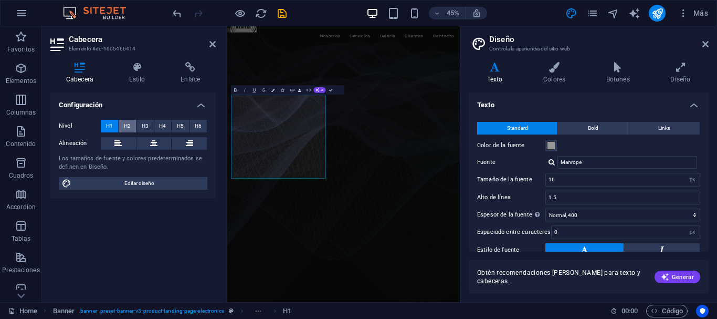
click at [130, 123] on span "H2" at bounding box center [127, 126] width 7 height 13
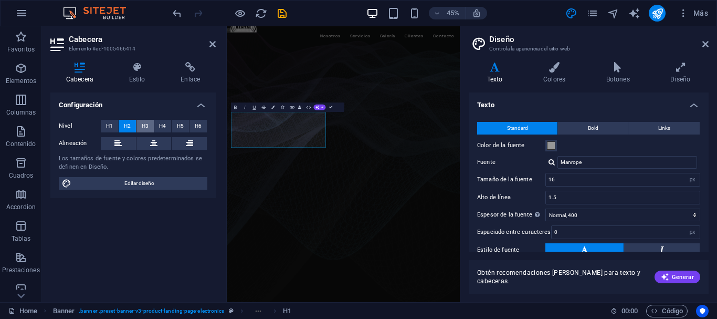
click at [141, 125] on button "H3" at bounding box center [145, 126] width 17 height 13
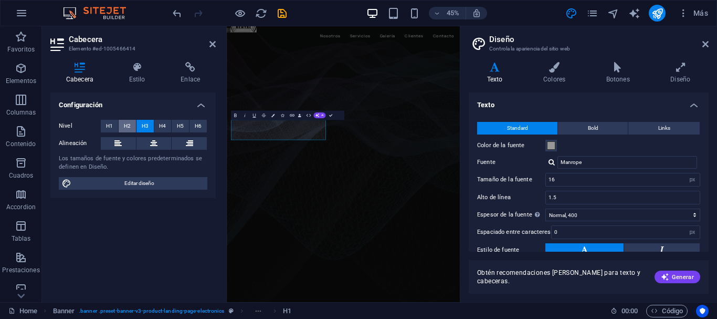
click at [122, 125] on button "H2" at bounding box center [127, 126] width 17 height 13
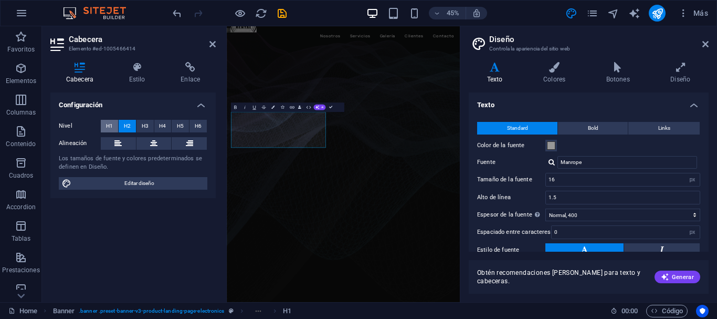
click at [115, 124] on button "H1" at bounding box center [109, 126] width 17 height 13
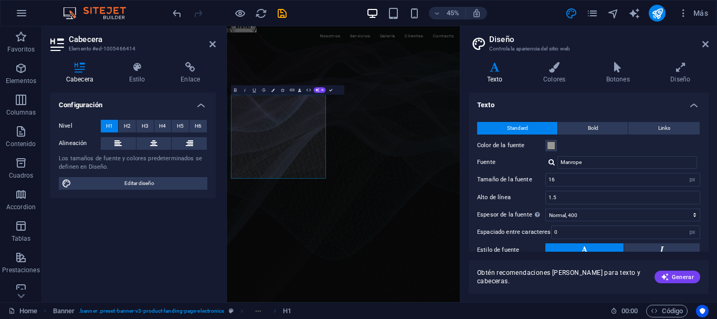
drag, startPoint x: 350, startPoint y: 345, endPoint x: 234, endPoint y: 208, distance: 179.6
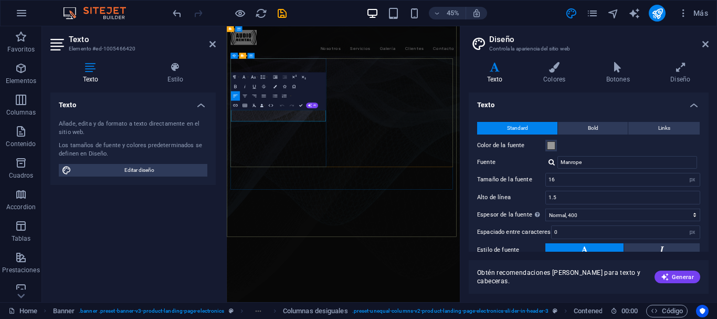
drag, startPoint x: 261, startPoint y: 274, endPoint x: 477, endPoint y: 164, distance: 242.4
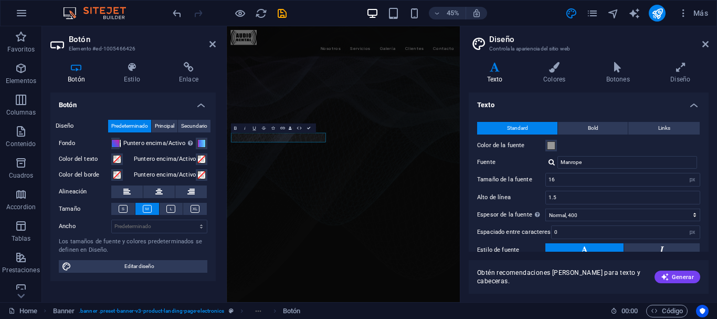
click at [452, 318] on figure at bounding box center [486, 279] width 518 height 546
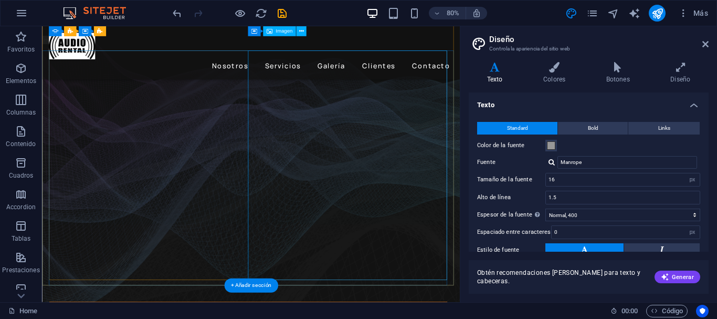
scroll to position [0, 0]
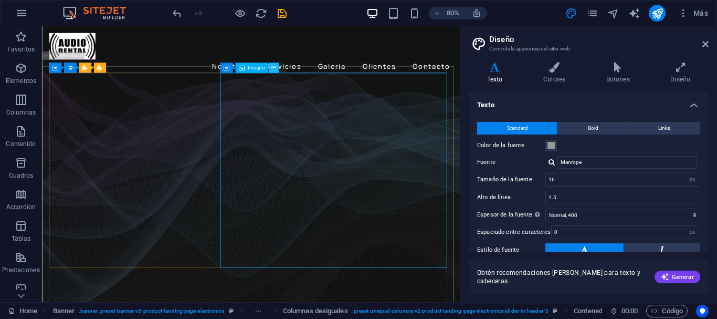
click at [275, 67] on icon at bounding box center [273, 68] width 5 height 9
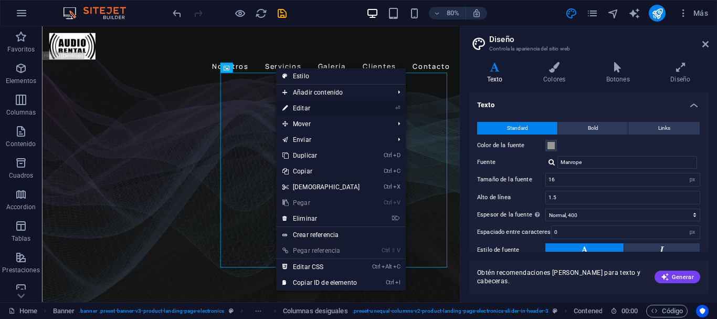
click at [310, 107] on link "⏎ Editar" at bounding box center [321, 108] width 90 height 16
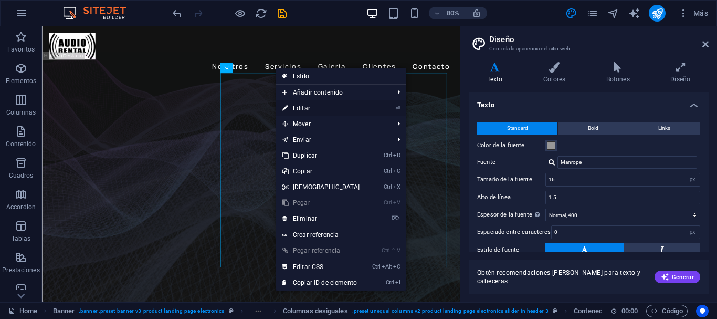
select select "%"
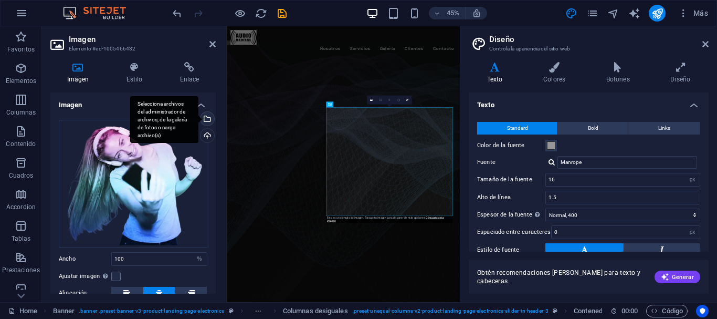
click at [207, 122] on div "Selecciona archivos del administrador de archivos, de la galería de fotos o car…" at bounding box center [207, 120] width 16 height 16
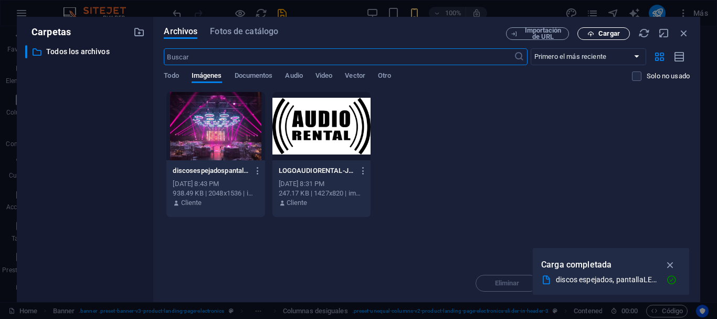
click at [620, 36] on span "Cargar" at bounding box center [603, 33] width 43 height 7
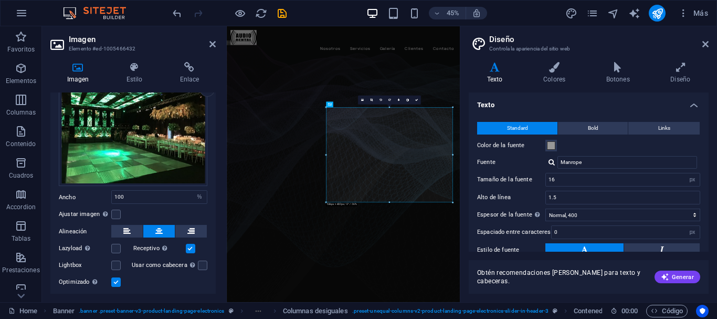
scroll to position [73, 0]
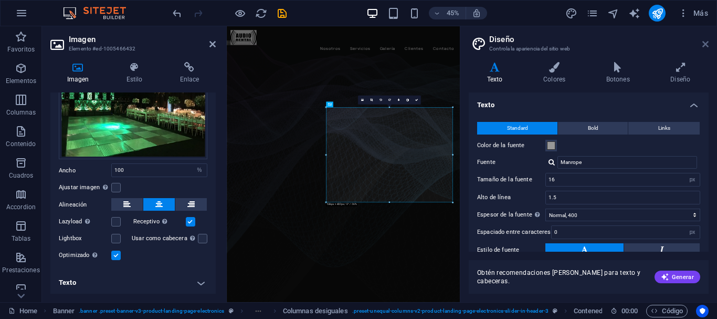
click at [707, 42] on icon at bounding box center [706, 44] width 6 height 8
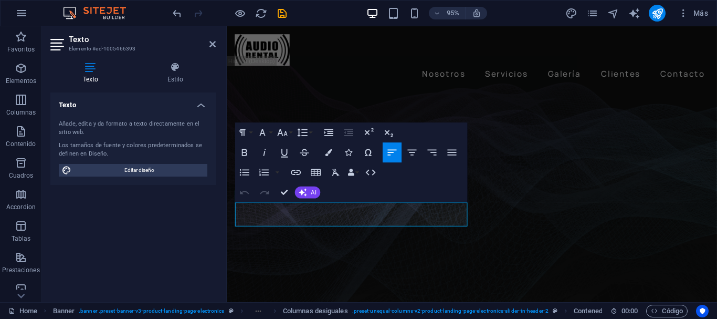
drag, startPoint x: 433, startPoint y: 232, endPoint x: 230, endPoint y: 221, distance: 204.1
drag, startPoint x: 426, startPoint y: 232, endPoint x: 240, endPoint y: 217, distance: 187.1
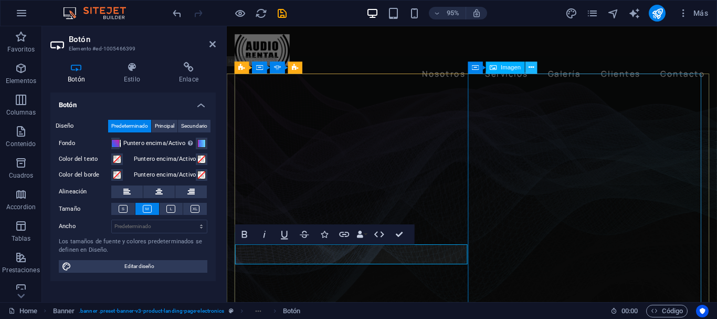
click at [534, 69] on icon at bounding box center [531, 68] width 5 height 11
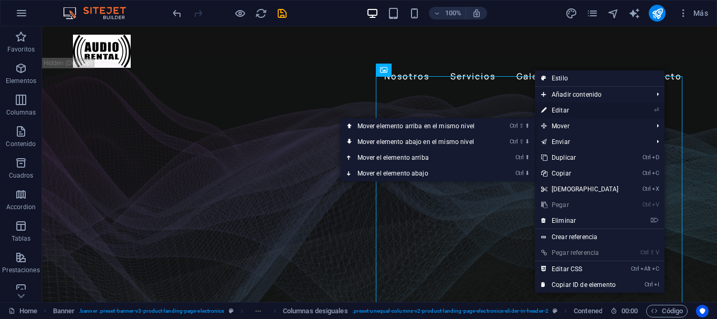
click at [582, 114] on link "⏎ Editar" at bounding box center [580, 110] width 90 height 16
select select "%"
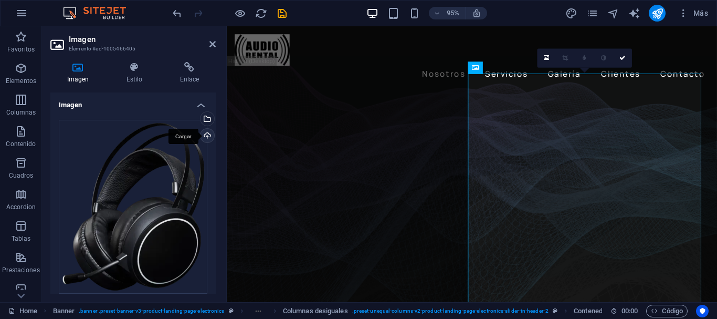
click at [206, 133] on div "Cargar" at bounding box center [207, 137] width 16 height 16
click at [205, 121] on div "Selecciona archivos del administrador de archivos, de la galería de fotos o car…" at bounding box center [207, 120] width 16 height 16
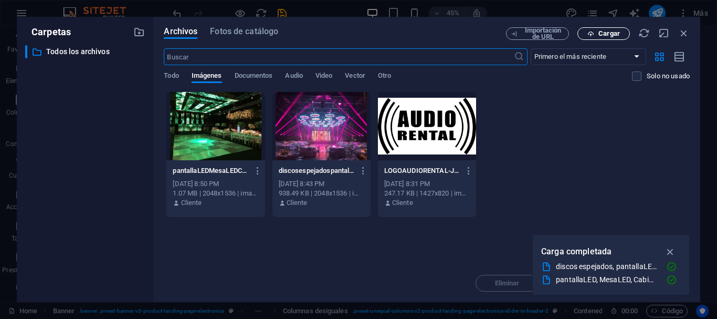
click at [602, 34] on span "Cargar" at bounding box center [610, 33] width 22 height 6
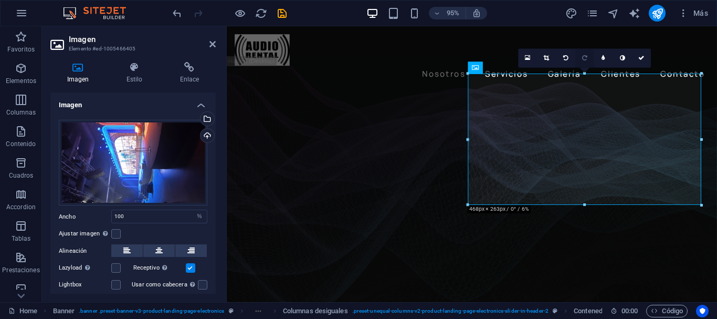
click at [587, 60] on icon at bounding box center [584, 58] width 5 height 6
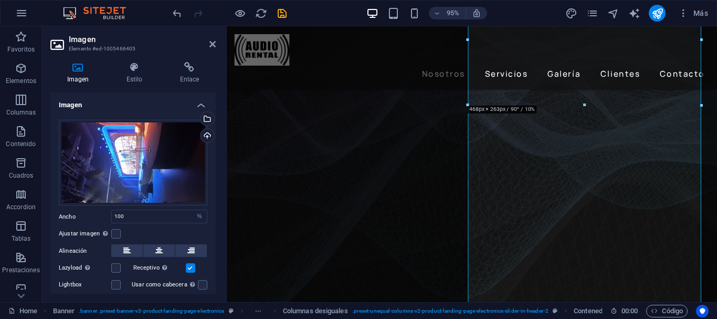
scroll to position [47, 0]
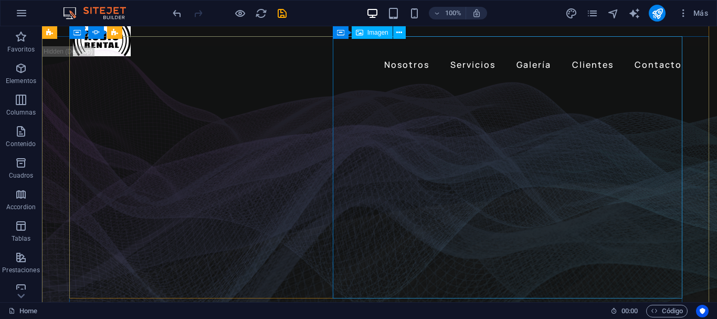
scroll to position [0, 0]
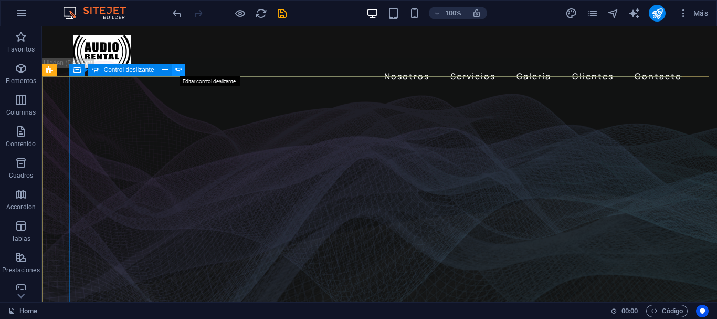
click at [177, 72] on icon at bounding box center [178, 70] width 7 height 11
select select "fade"
select select "ms"
select select "s"
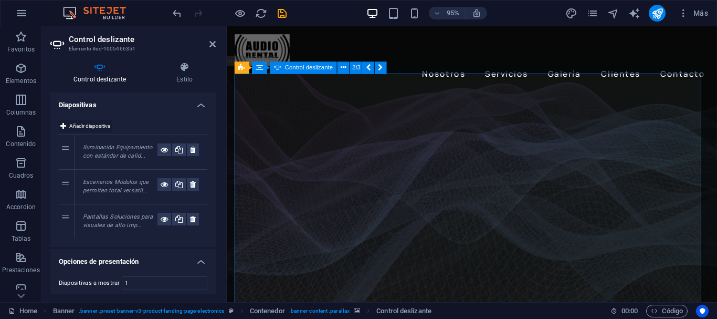
click at [106, 127] on span "Añadir diapositiva" at bounding box center [89, 126] width 41 height 13
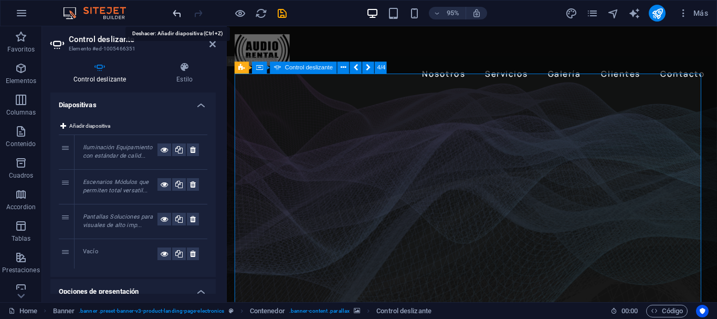
click at [179, 15] on icon "undo" at bounding box center [177, 13] width 12 height 12
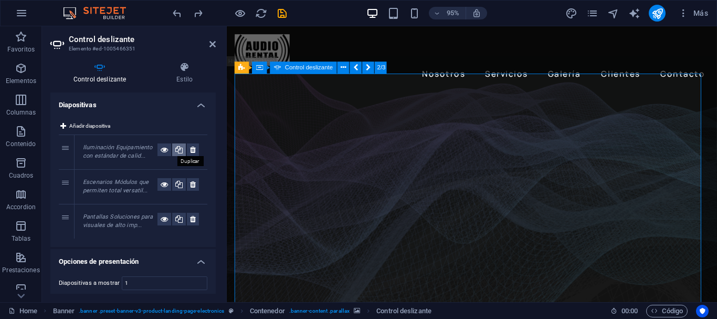
click at [179, 149] on icon at bounding box center [178, 149] width 7 height 13
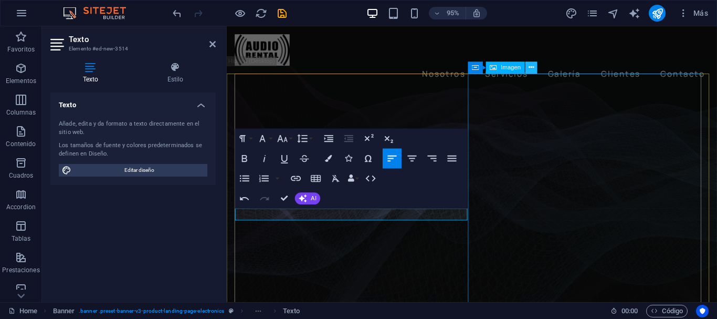
click at [527, 69] on button at bounding box center [532, 67] width 12 height 12
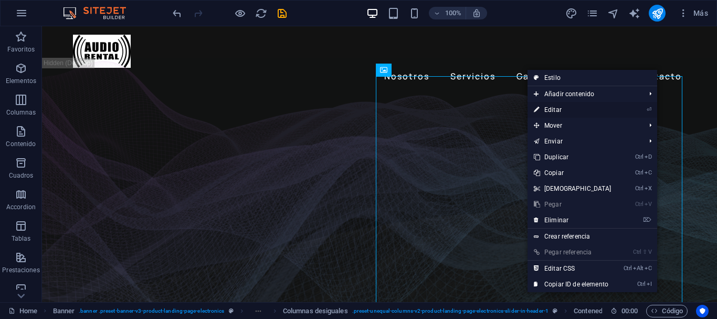
click at [554, 109] on link "⏎ Editar" at bounding box center [573, 110] width 90 height 16
select select "px"
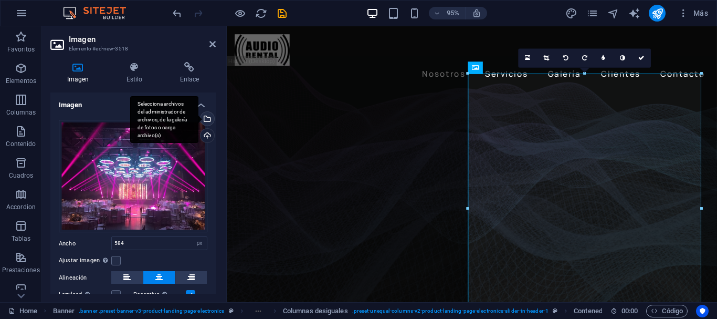
click at [210, 119] on div "Selecciona archivos del administrador de archivos, de la galería de fotos o car…" at bounding box center [207, 120] width 16 height 16
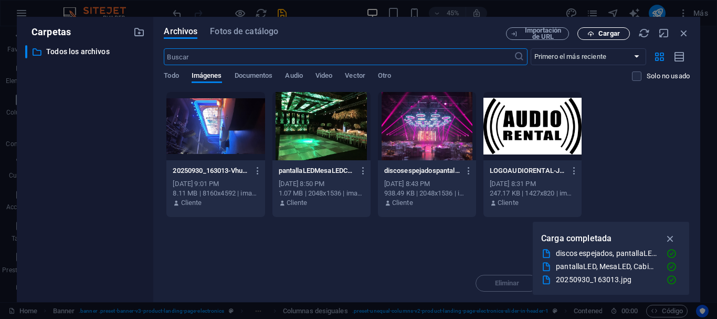
click at [613, 37] on span "Cargar" at bounding box center [610, 33] width 22 height 6
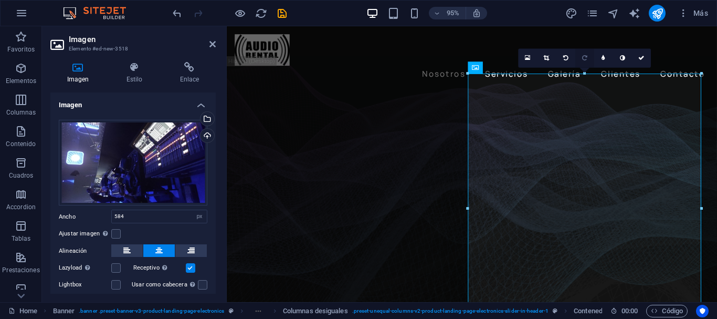
click at [588, 60] on link at bounding box center [585, 58] width 19 height 19
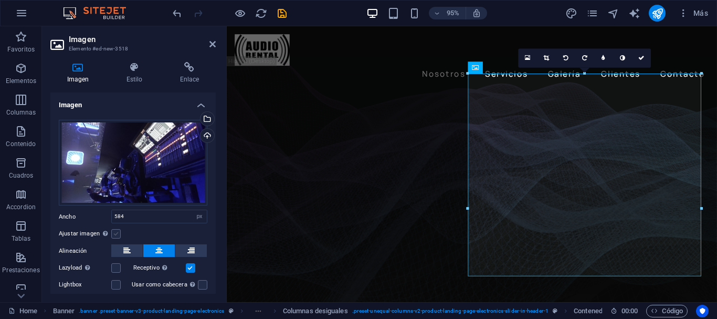
click at [115, 233] on label at bounding box center [115, 233] width 9 height 9
click at [0, 0] on input "Ajustar imagen Ajustar imagen automáticamente a un ancho y alto fijo" at bounding box center [0, 0] width 0 height 0
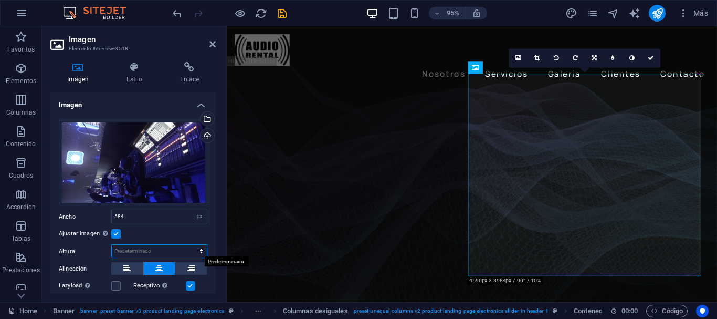
click at [151, 255] on select "Predeterminado automático px" at bounding box center [159, 251] width 95 height 13
click at [184, 248] on select "Predeterminado automático px" at bounding box center [159, 251] width 95 height 13
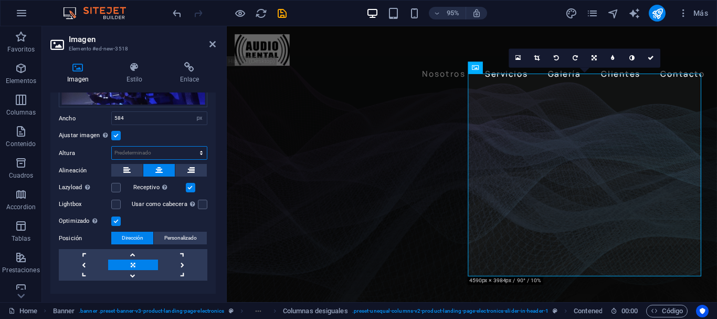
scroll to position [105, 0]
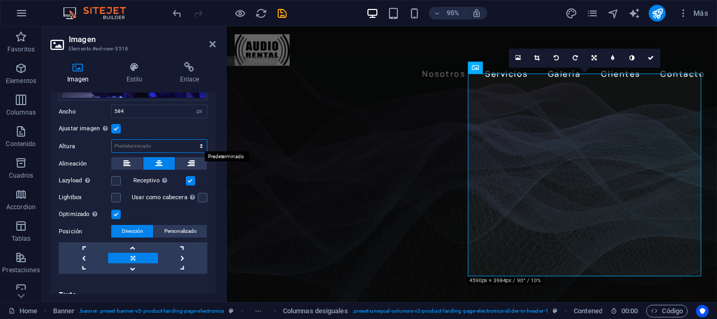
click at [179, 148] on select "Predeterminado automático px" at bounding box center [159, 146] width 95 height 13
select select "px"
click at [190, 140] on select "Predeterminado automático px" at bounding box center [159, 146] width 95 height 13
type input "409"
click at [118, 127] on label at bounding box center [115, 128] width 9 height 9
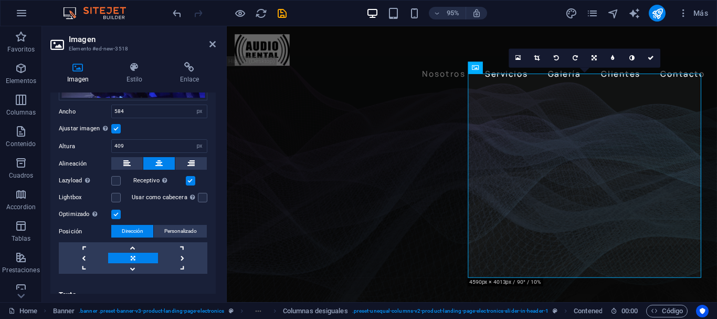
click at [0, 0] on input "Ajustar imagen Ajustar imagen automáticamente a un ancho y alto fijo" at bounding box center [0, 0] width 0 height 0
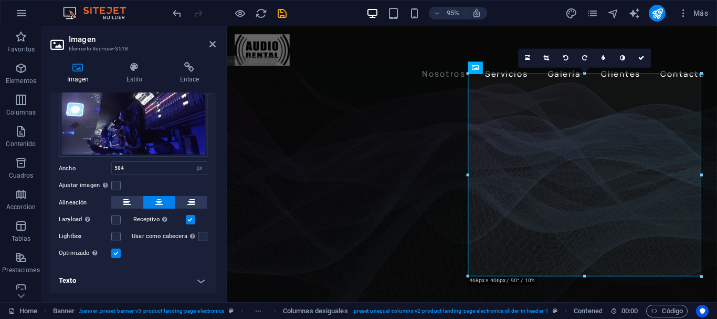
scroll to position [47, 0]
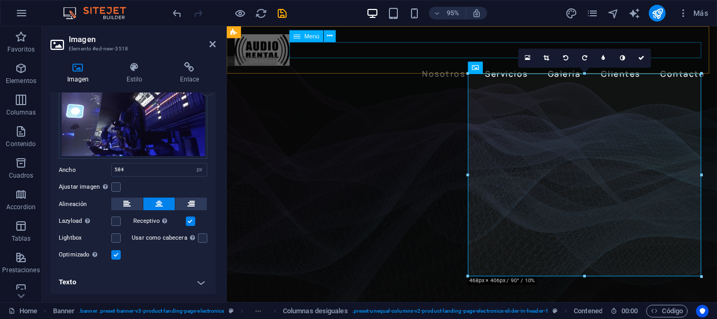
click at [369, 32] on div "Nosotros Servicios Galería Clientes Contacto Menu" at bounding box center [485, 59] width 516 height 67
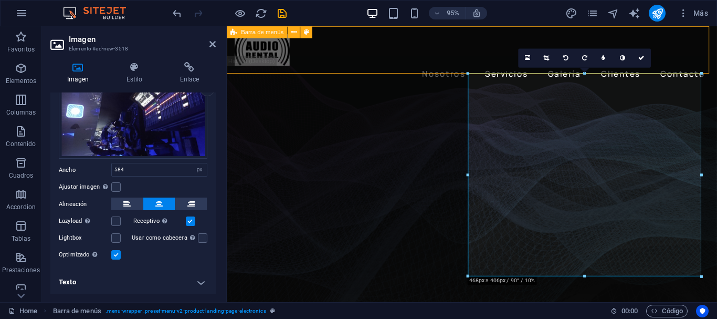
click at [396, 68] on nav "Nosotros Servicios Galería Clientes Contacto" at bounding box center [484, 76] width 499 height 17
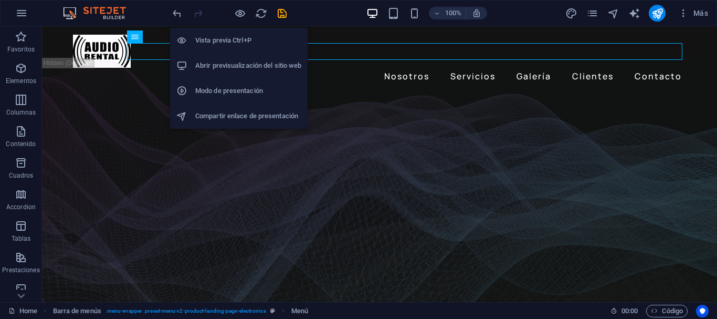
click at [240, 59] on h6 "Abrir previsualización del sitio web" at bounding box center [248, 65] width 106 height 13
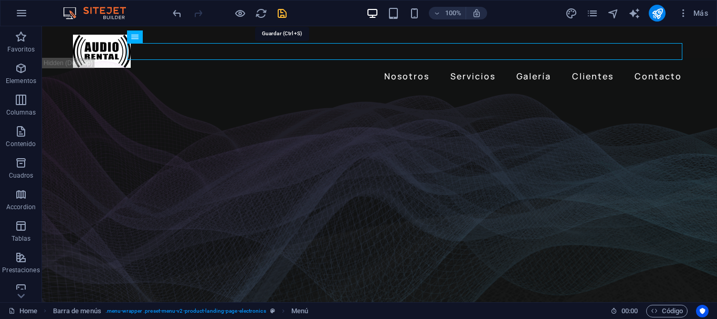
click at [282, 10] on icon "save" at bounding box center [282, 13] width 12 height 12
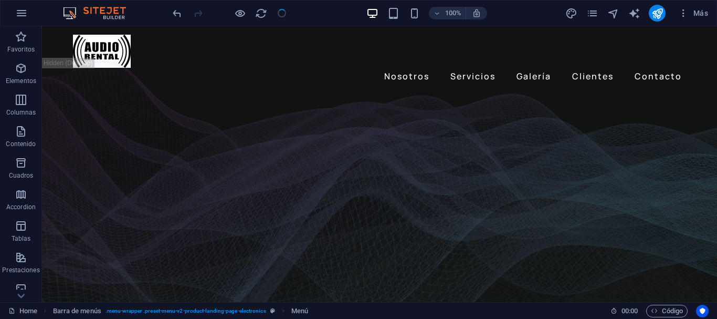
checkbox input "false"
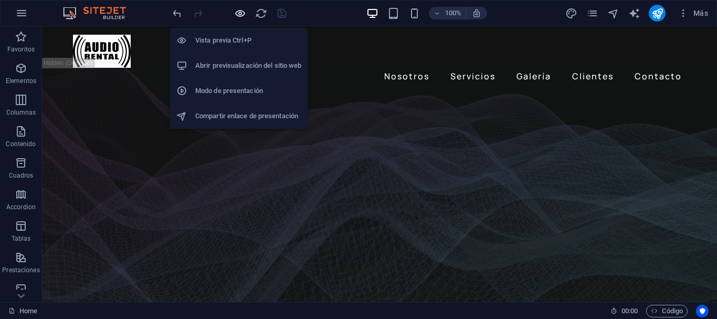
click at [242, 14] on icon "button" at bounding box center [240, 13] width 12 height 12
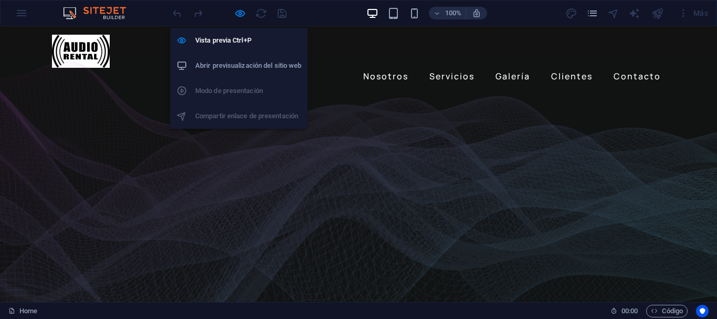
click at [238, 57] on li "Abrir previsualización del sitio web" at bounding box center [239, 65] width 138 height 25
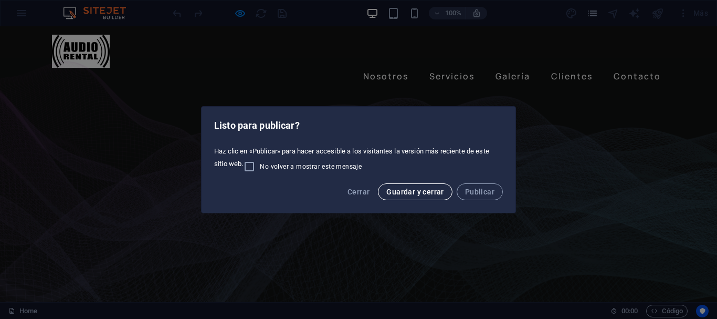
click at [412, 191] on span "Guardar y cerrar" at bounding box center [415, 192] width 57 height 8
